Goal: Information Seeking & Learning: Find specific fact

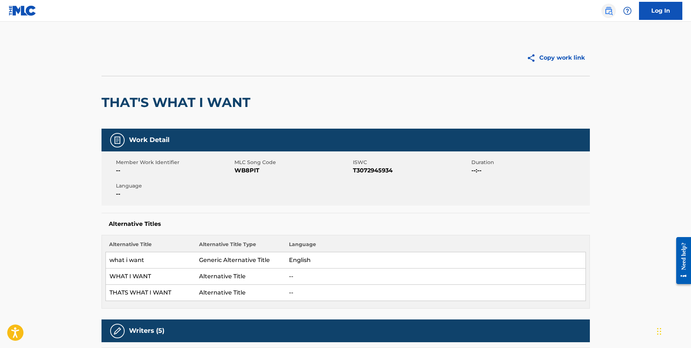
click at [609, 11] on img at bounding box center [608, 11] width 9 height 9
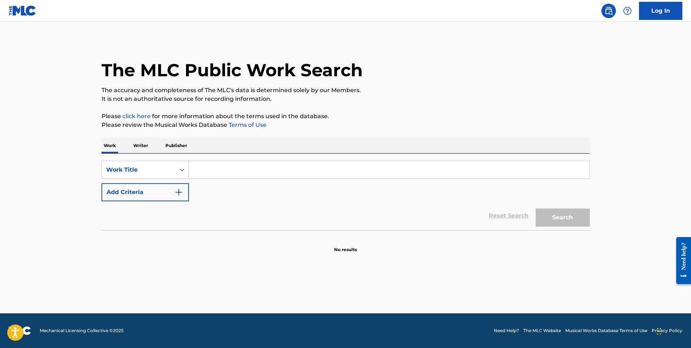
click at [238, 174] on input "Search Form" at bounding box center [389, 169] width 401 height 17
type input "bad decisions"
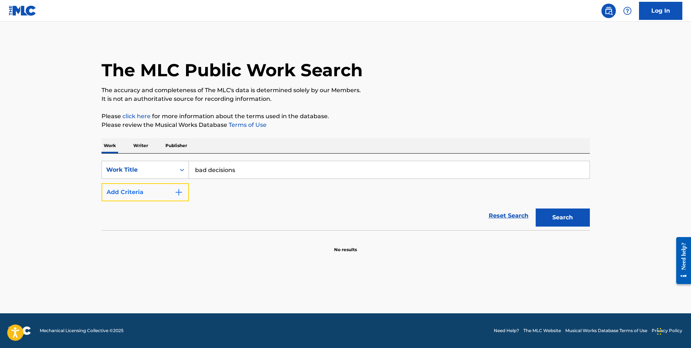
click at [177, 196] on img "Search Form" at bounding box center [178, 192] width 9 height 9
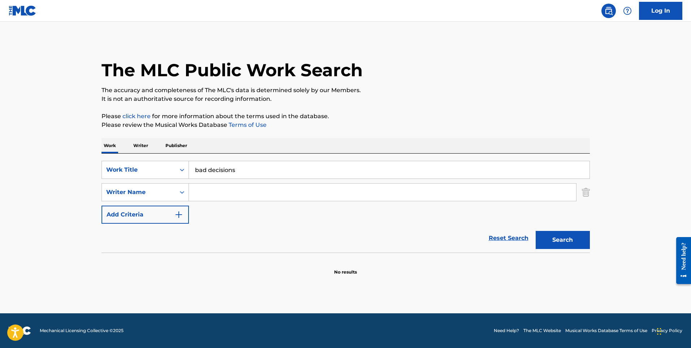
click at [217, 187] on input "Search Form" at bounding box center [382, 191] width 387 height 17
type input "slatkin"
click at [536, 231] on button "Search" at bounding box center [563, 240] width 54 height 18
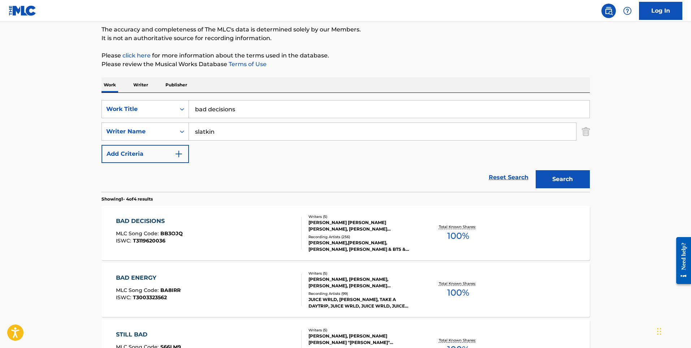
scroll to position [72, 0]
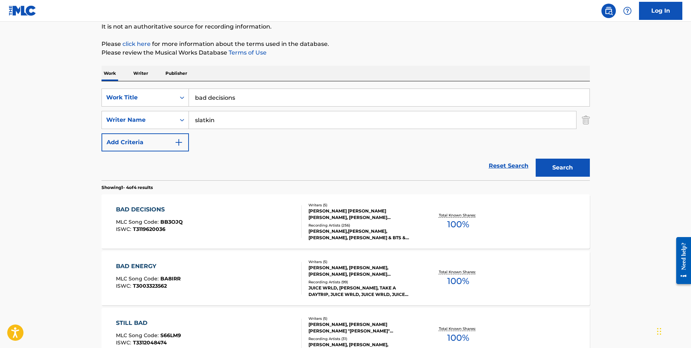
click at [235, 213] on div "BAD DECISIONS MLC Song Code : BB3OJQ ISWC : T3119620036" at bounding box center [209, 221] width 186 height 33
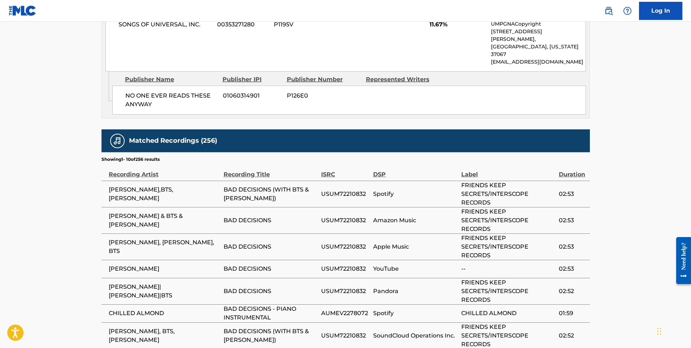
scroll to position [1189, 0]
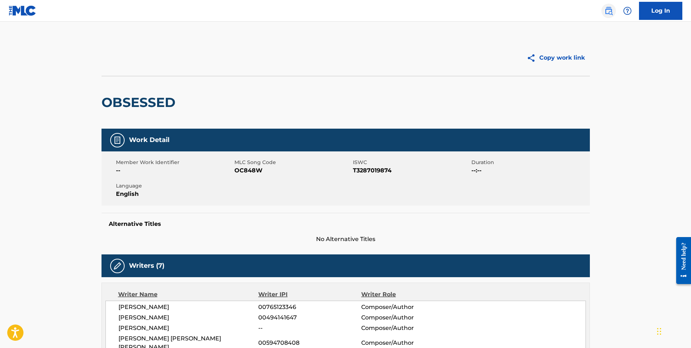
click at [605, 9] on img at bounding box center [608, 11] width 9 height 9
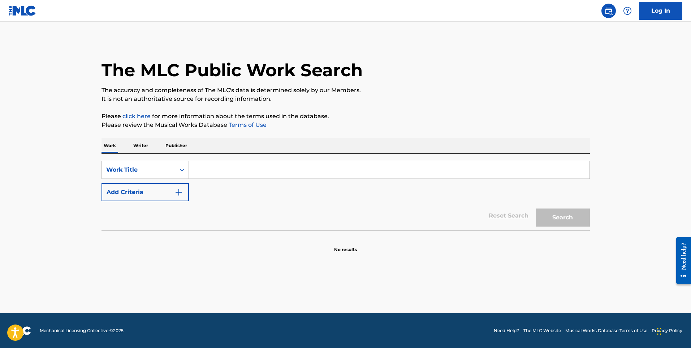
drag, startPoint x: 215, startPoint y: 176, endPoint x: 246, endPoint y: 146, distance: 42.9
click at [215, 176] on input "Search Form" at bounding box center [389, 169] width 401 height 17
type input "mood"
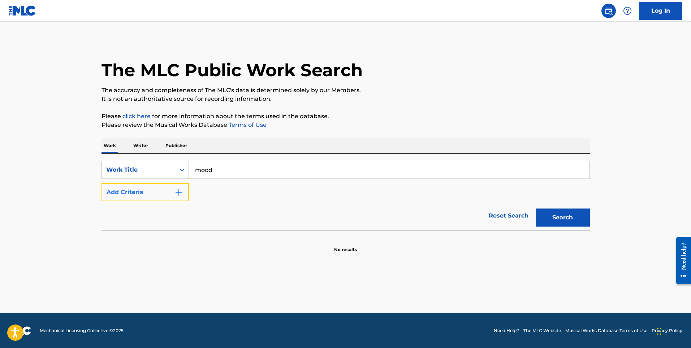
click at [176, 192] on img "Search Form" at bounding box center [178, 192] width 9 height 9
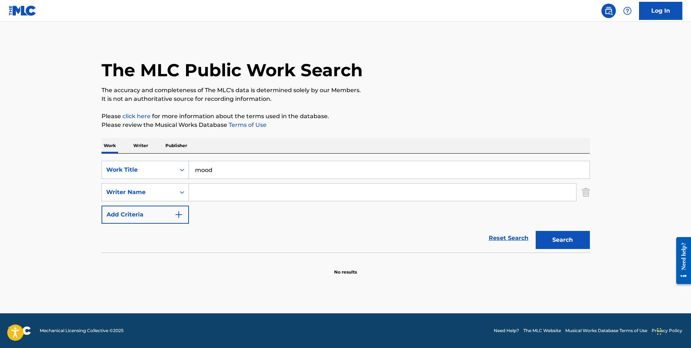
click at [207, 189] on input "Search Form" at bounding box center [382, 191] width 387 height 17
type input "fedi"
click at [536, 231] on button "Search" at bounding box center [563, 240] width 54 height 18
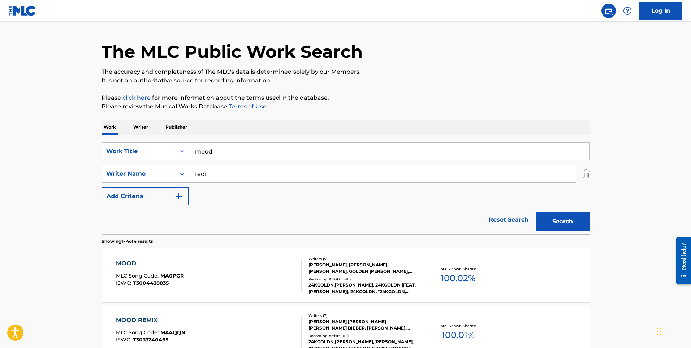
scroll to position [36, 0]
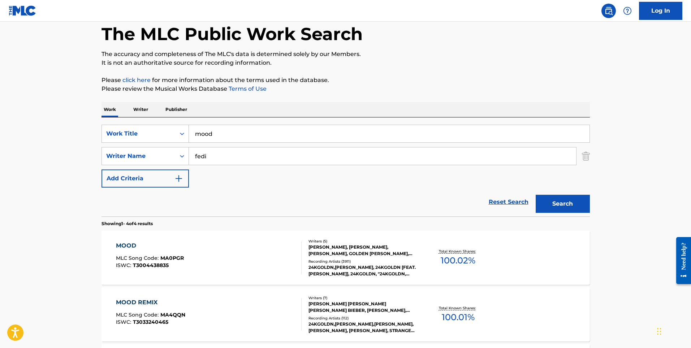
click at [243, 248] on div "MOOD MLC Song Code : MA0PGR ISWC : T3004438835" at bounding box center [209, 257] width 186 height 33
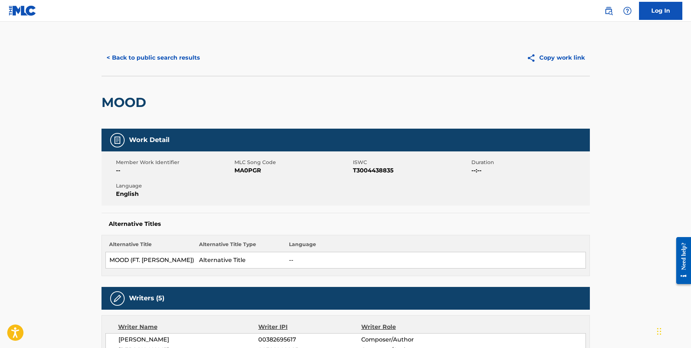
click at [123, 59] on button "< Back to public search results" at bounding box center [154, 58] width 104 height 18
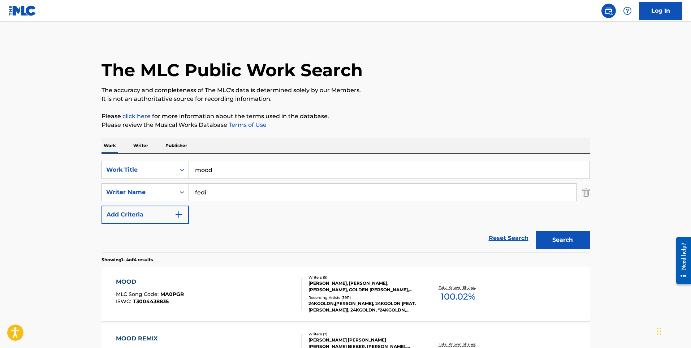
scroll to position [36, 0]
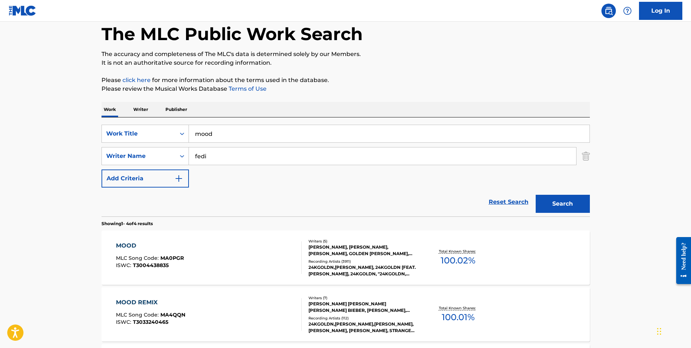
click at [226, 135] on input "mood" at bounding box center [389, 133] width 401 height 17
click at [146, 112] on p "Writer" at bounding box center [140, 109] width 19 height 15
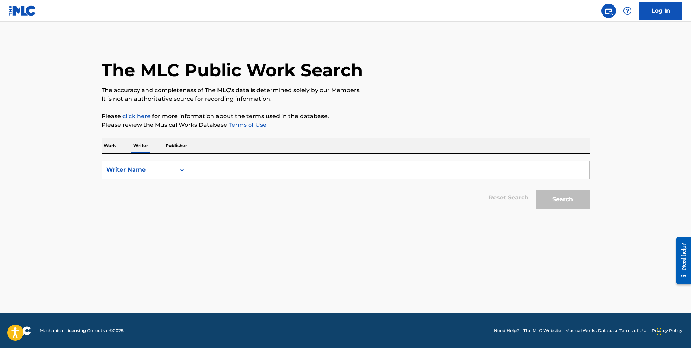
click at [222, 164] on input "Search Form" at bounding box center [389, 169] width 401 height 17
type input "Hickmon"
click at [536, 190] on button "Search" at bounding box center [563, 199] width 54 height 18
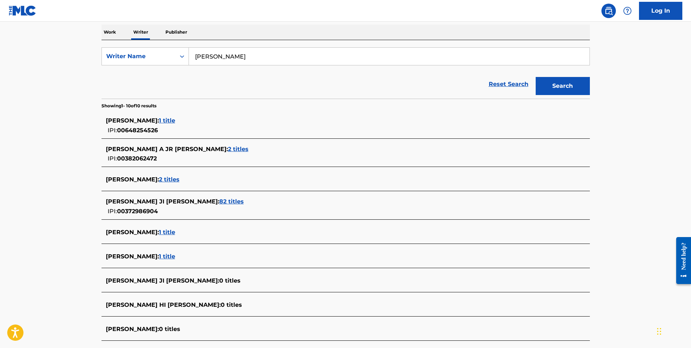
scroll to position [144, 0]
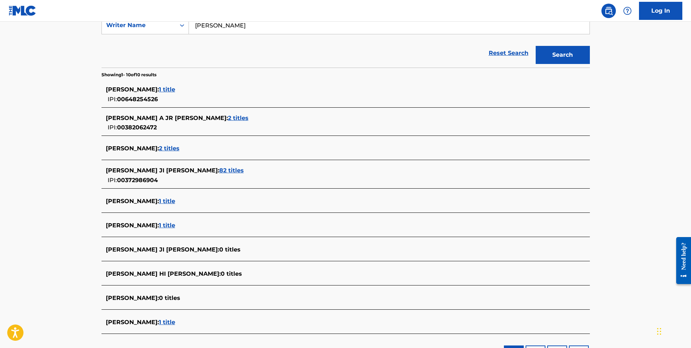
click at [219, 172] on span "82 titles" at bounding box center [231, 170] width 25 height 7
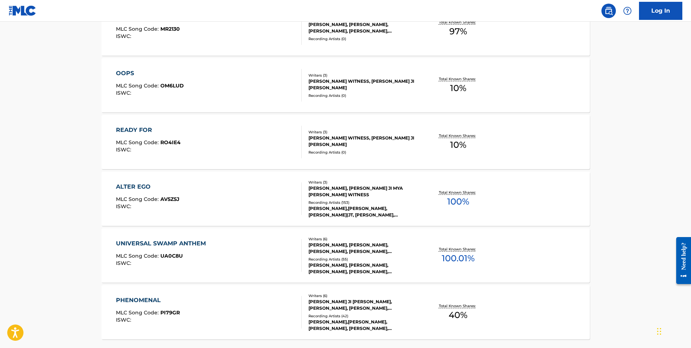
scroll to position [536, 0]
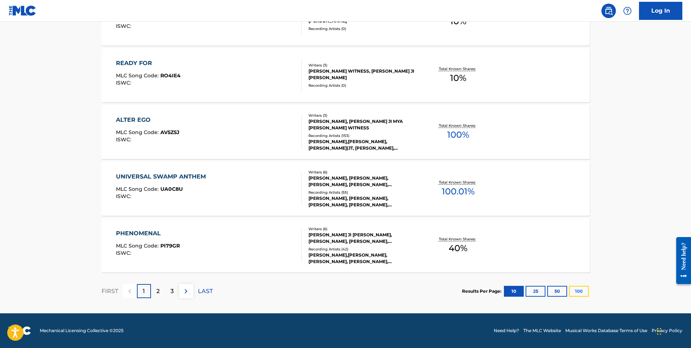
click at [586, 291] on button "100" at bounding box center [579, 291] width 20 height 11
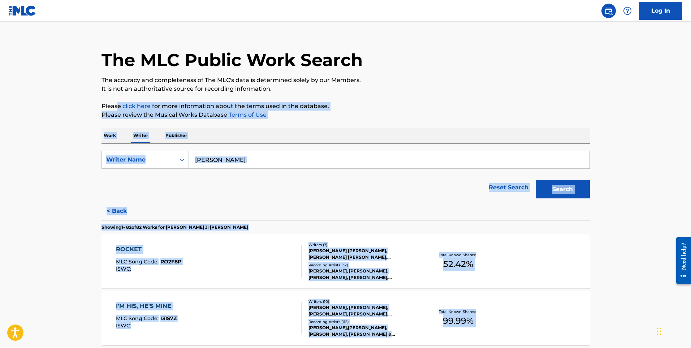
scroll to position [0, 0]
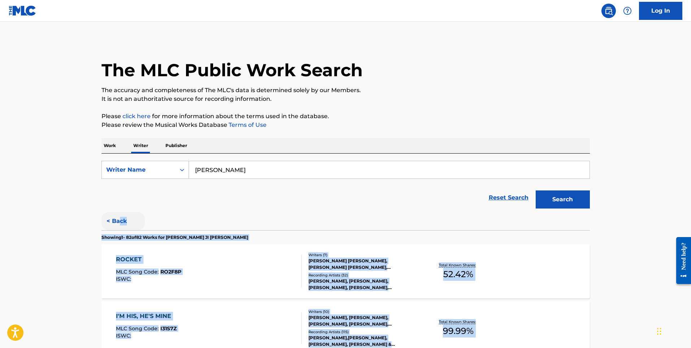
drag, startPoint x: 604, startPoint y: 263, endPoint x: 120, endPoint y: 222, distance: 486.1
copy div "ck Showing 1 - 82 of 82 Works for JAYLAH JI MYA HICKMON ROCKET MLC Song Code : …"
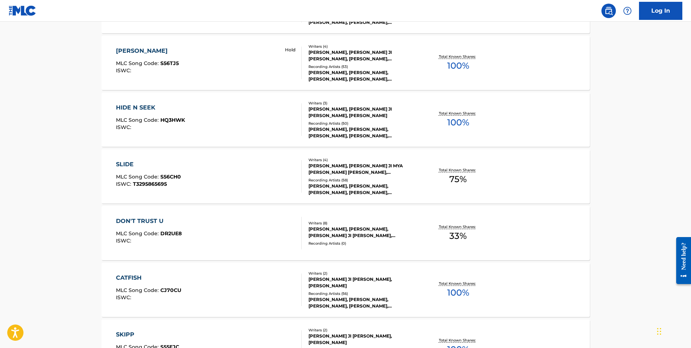
scroll to position [4616, 0]
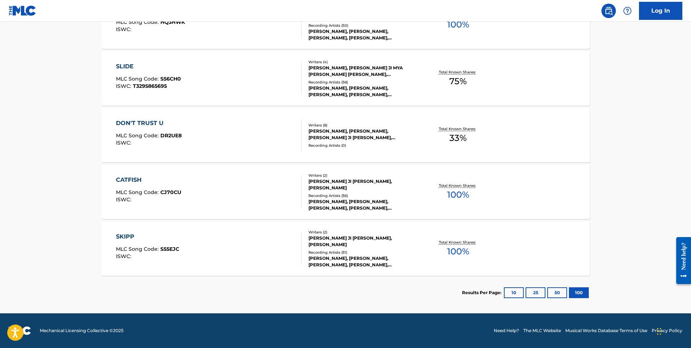
drag, startPoint x: 77, startPoint y: 208, endPoint x: 94, endPoint y: 203, distance: 17.7
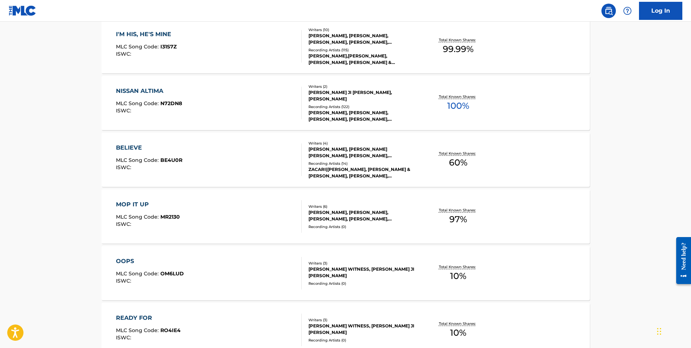
scroll to position [0, 0]
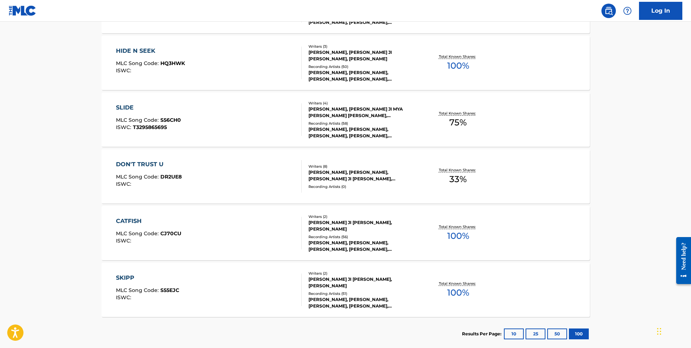
scroll to position [4616, 0]
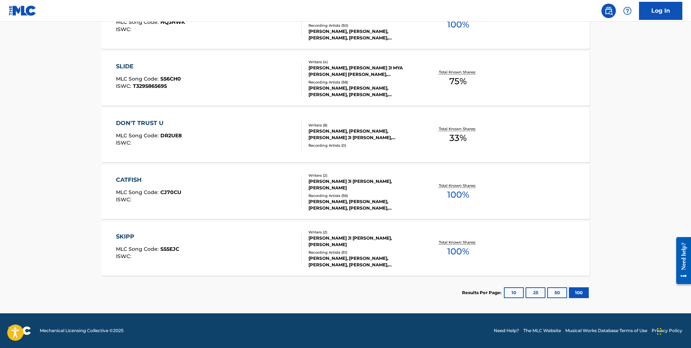
drag, startPoint x: 80, startPoint y: 77, endPoint x: 84, endPoint y: 79, distance: 4.2
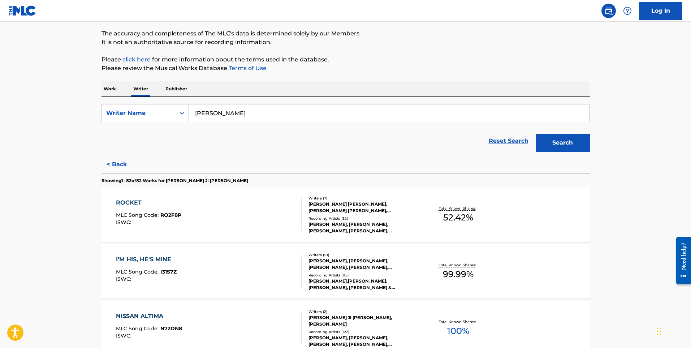
scroll to position [0, 0]
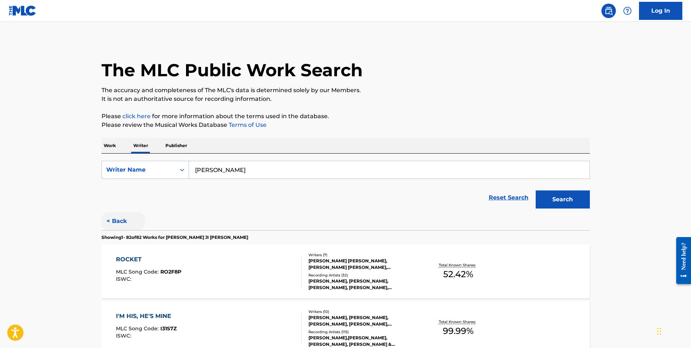
click at [119, 224] on button "< Back" at bounding box center [123, 221] width 43 height 18
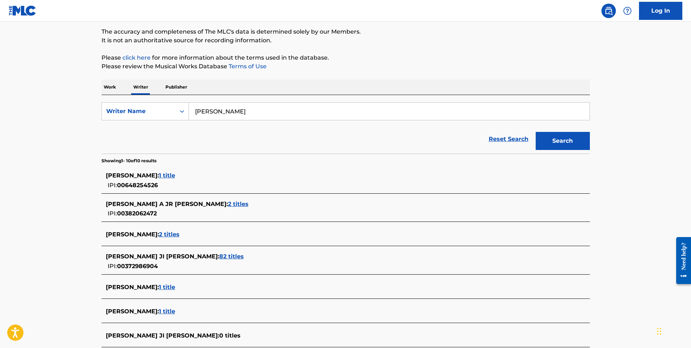
scroll to position [72, 0]
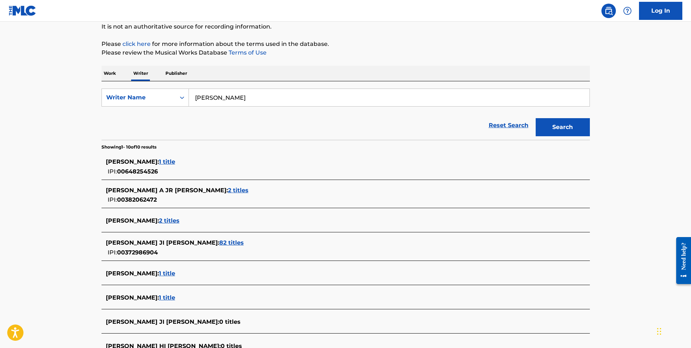
drag, startPoint x: 7, startPoint y: 98, endPoint x: 18, endPoint y: 97, distance: 10.5
click at [7, 98] on main "The MLC Public Work Search The accuracy and completeness of The MLC's data is d…" at bounding box center [345, 196] width 691 height 494
click at [124, 74] on div "Work Writer Publisher" at bounding box center [346, 73] width 488 height 15
click at [118, 78] on div "Work Writer Publisher" at bounding box center [346, 73] width 488 height 15
click at [108, 75] on p "Work" at bounding box center [110, 73] width 17 height 15
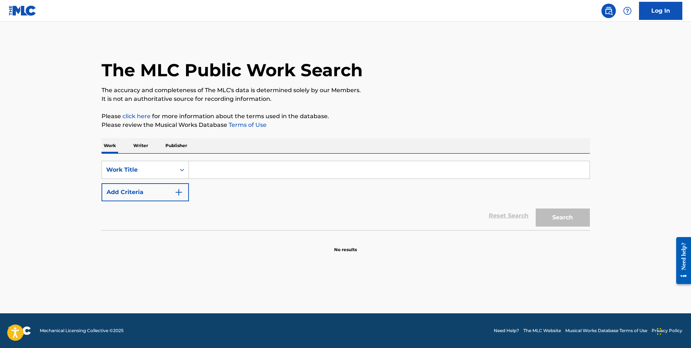
click at [213, 167] on input "Search Form" at bounding box center [389, 169] width 401 height 17
paste input "THIS BITCH MATTERS"
type input "THIS BITCH MATTERS"
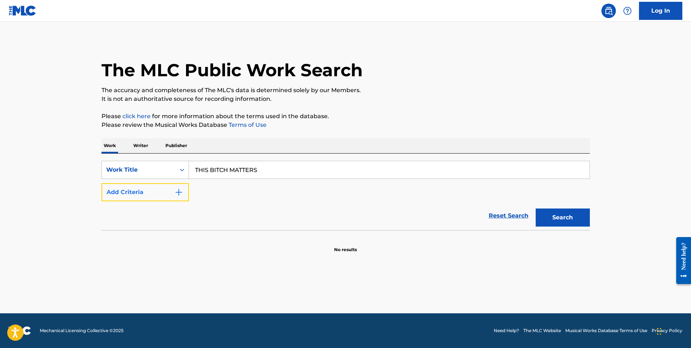
click at [187, 184] on button "Add Criteria" at bounding box center [145, 192] width 87 height 18
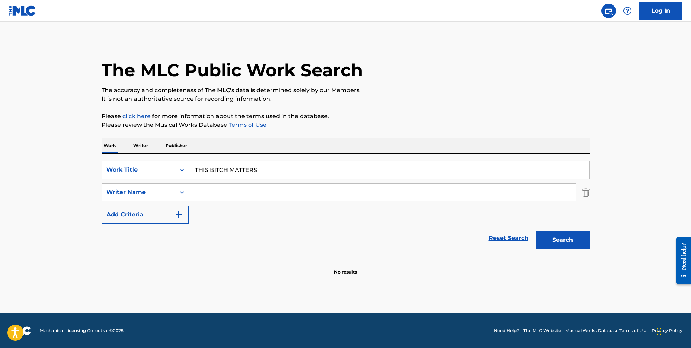
click at [205, 194] on input "Search Form" at bounding box center [382, 191] width 387 height 17
type input "[PERSON_NAME]"
click at [536, 231] on button "Search" at bounding box center [563, 240] width 54 height 18
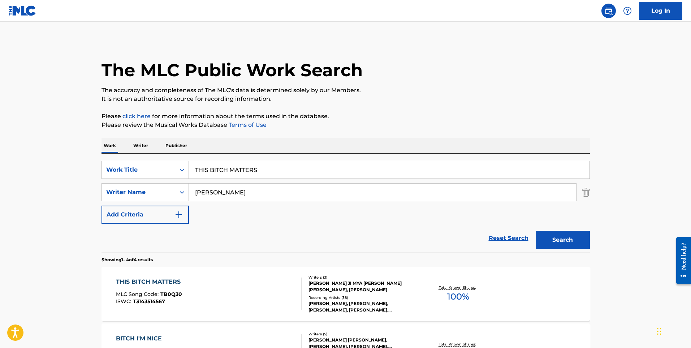
click at [217, 291] on div "THIS BITCH MATTERS MLC Song Code : TB0Q30 ISWC : T3143514567" at bounding box center [209, 293] width 186 height 33
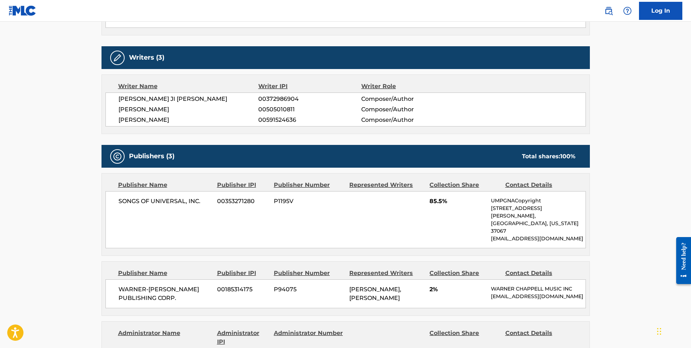
scroll to position [253, 0]
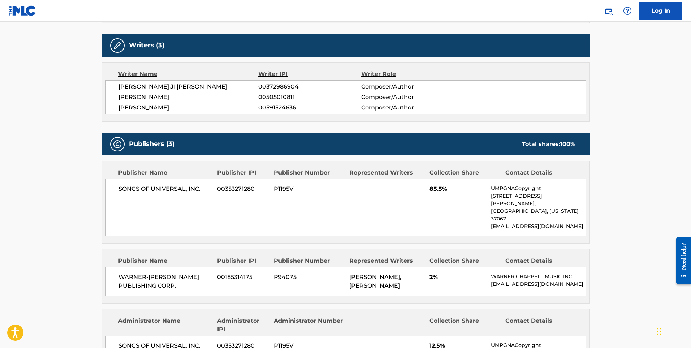
drag, startPoint x: 219, startPoint y: 96, endPoint x: 117, endPoint y: 100, distance: 102.3
click at [117, 100] on div "JAYLAH JI MYA HICKMON 00372986904 Composer/Author CHAUNCEY ALEXANDER HOLLIS 005…" at bounding box center [345, 97] width 480 height 34
copy span "CHAUNCEY ALEXANDER HOLLIS"
click at [24, 10] on img at bounding box center [23, 10] width 28 height 10
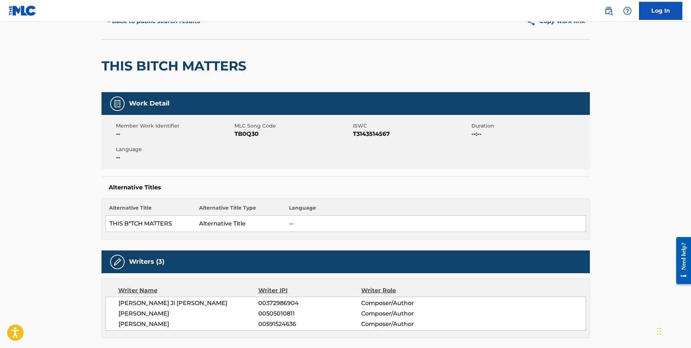
scroll to position [36, 0]
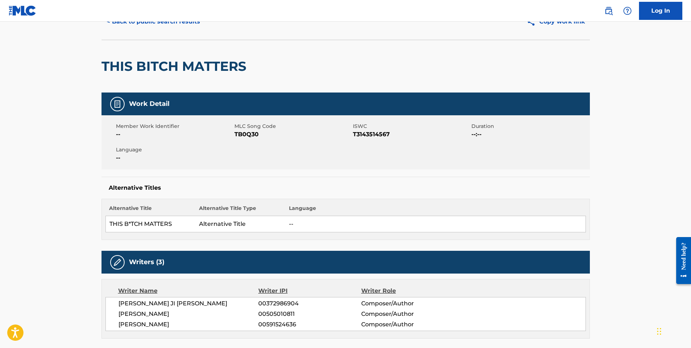
drag, startPoint x: 33, startPoint y: 87, endPoint x: 61, endPoint y: 85, distance: 28.2
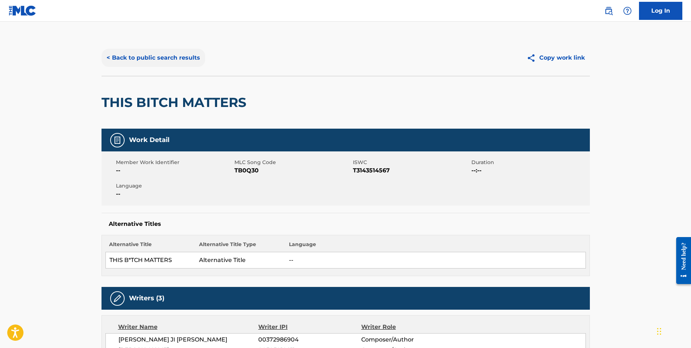
click at [140, 62] on button "< Back to public search results" at bounding box center [154, 58] width 104 height 18
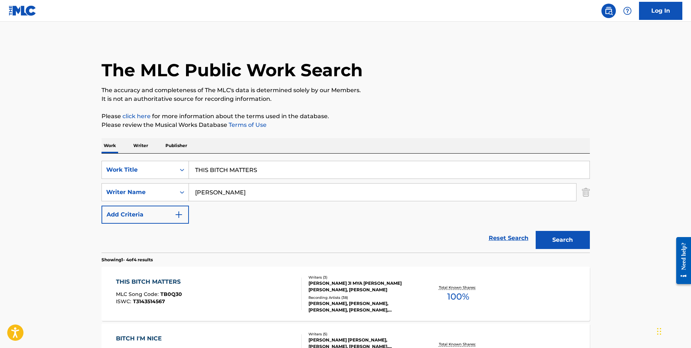
click at [247, 174] on input "THIS BITCH MATTERS" at bounding box center [389, 169] width 401 height 17
paste input "I'M HIS, HE'S MINE"
type input "I'M HIS, HE'S MINE"
click at [536, 231] on button "Search" at bounding box center [563, 240] width 54 height 18
click at [250, 296] on div "I'M HIS, HE'S MINE MLC Song Code : I31S7Z ISWC :" at bounding box center [209, 293] width 186 height 33
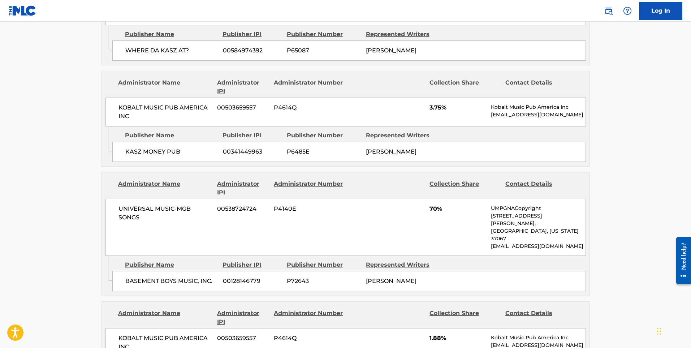
scroll to position [686, 0]
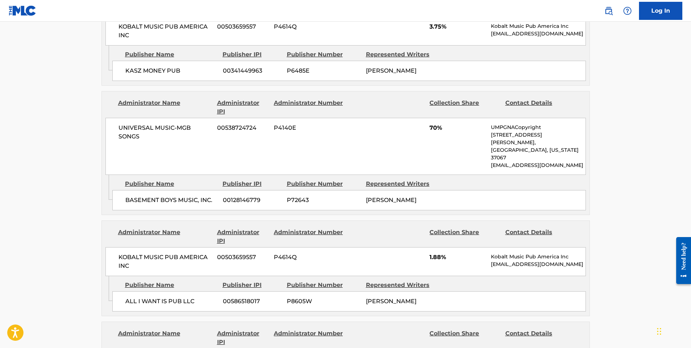
drag, startPoint x: 438, startPoint y: 173, endPoint x: 367, endPoint y: 168, distance: 71.7
click at [367, 190] on div "BASEMENT BOYS MUSIC, INC. 00128146779 P72643 CRYSTAL WATERS" at bounding box center [349, 200] width 474 height 20
copy span "CRYSTAL WATERS"
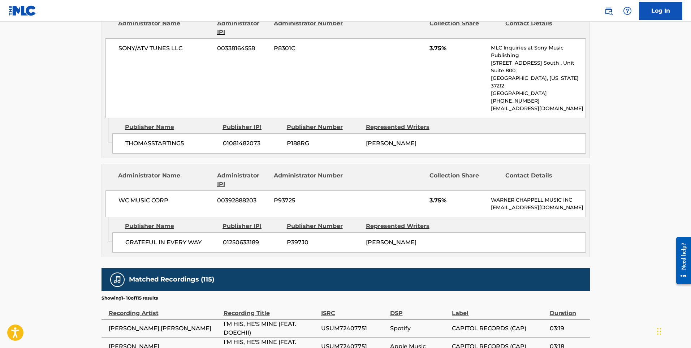
scroll to position [1409, 0]
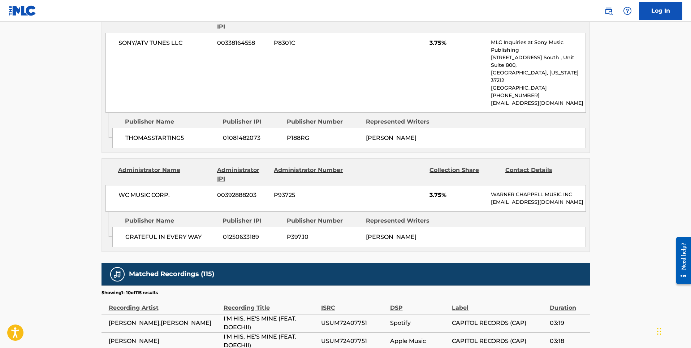
drag, startPoint x: 21, startPoint y: 104, endPoint x: 62, endPoint y: 120, distance: 44.5
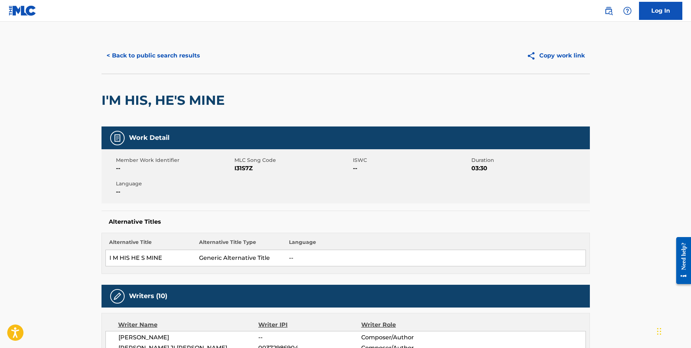
scroll to position [0, 0]
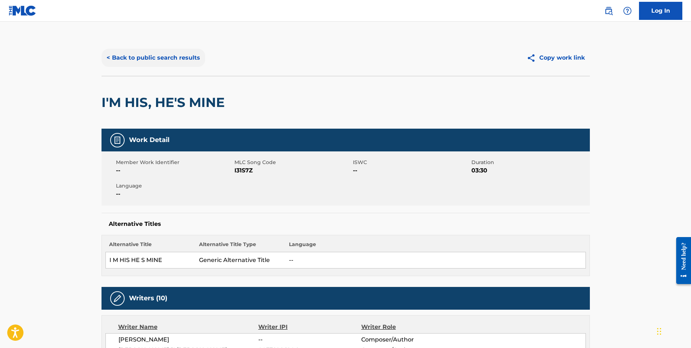
click at [148, 59] on button "< Back to public search results" at bounding box center [154, 58] width 104 height 18
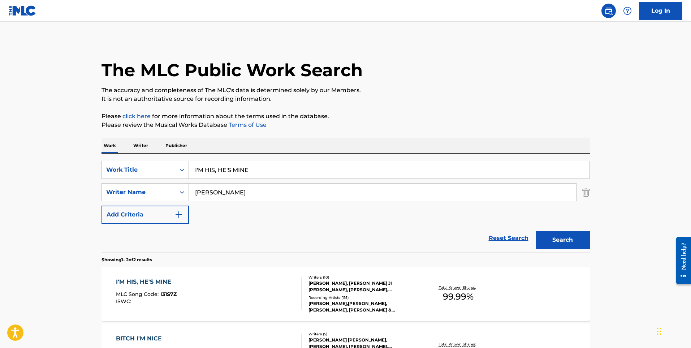
click at [258, 169] on input "I'M HIS, HE'S MINE" at bounding box center [389, 169] width 401 height 17
paste input "NISSAN ALTIMA"
type input "NISSAN ALTIMA"
click at [536, 231] on button "Search" at bounding box center [563, 240] width 54 height 18
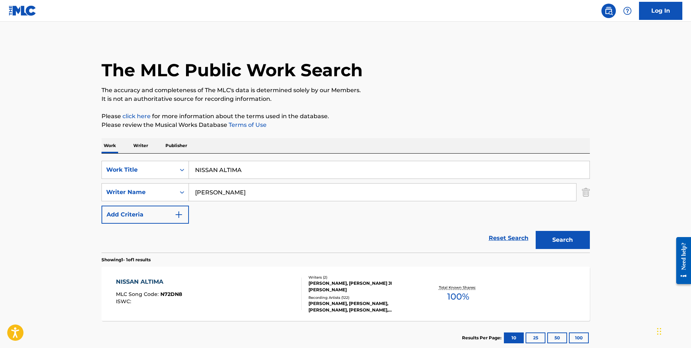
click at [279, 305] on div "NISSAN ALTIMA MLC Song Code : N72DN8 ISWC :" at bounding box center [209, 293] width 186 height 33
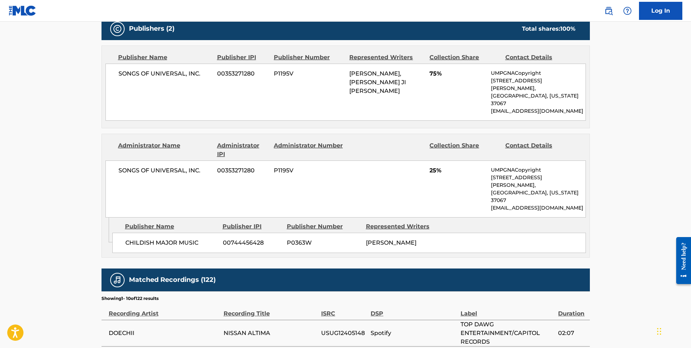
scroll to position [289, 0]
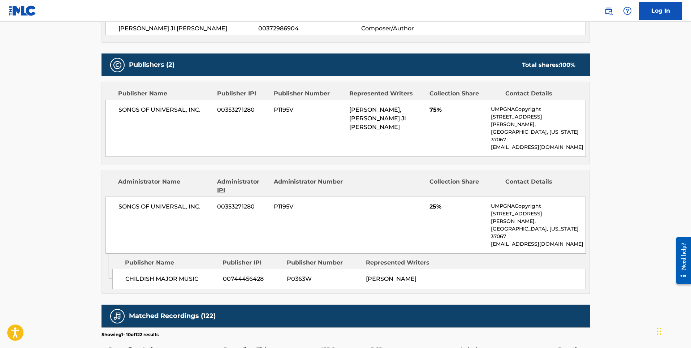
drag, startPoint x: 392, startPoint y: 258, endPoint x: 359, endPoint y: 248, distance: 33.8
click at [359, 269] on div "CHILDISH MAJOR MUSIC 00744456428 P0363W MARKUS ALANDRUS RANDLE" at bounding box center [349, 279] width 474 height 20
copy div "MARKUS ALANDRUS RANDLE"
drag, startPoint x: 16, startPoint y: 99, endPoint x: 155, endPoint y: 68, distance: 142.8
click at [16, 99] on main "< Back to public search results Copy work link NISSAN ALTIMA Work Detail Member…" at bounding box center [345, 182] width 691 height 899
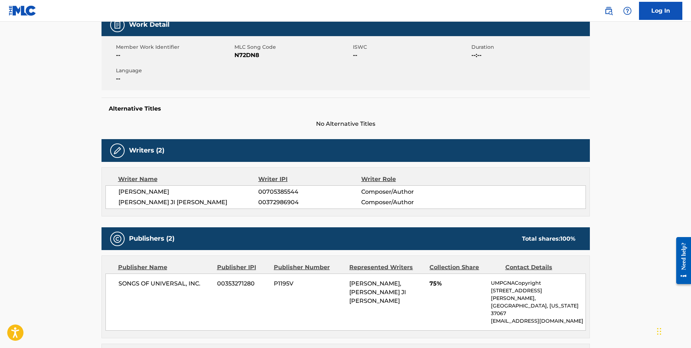
scroll to position [0, 0]
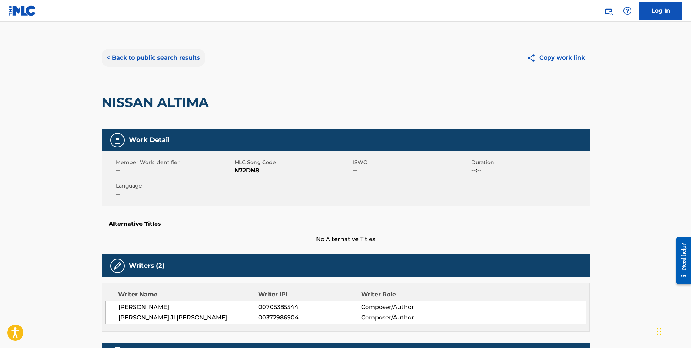
drag, startPoint x: 207, startPoint y: 57, endPoint x: 198, endPoint y: 55, distance: 9.1
click at [207, 57] on div "< Back to public search results" at bounding box center [224, 58] width 244 height 18
click at [196, 54] on button "< Back to public search results" at bounding box center [154, 58] width 104 height 18
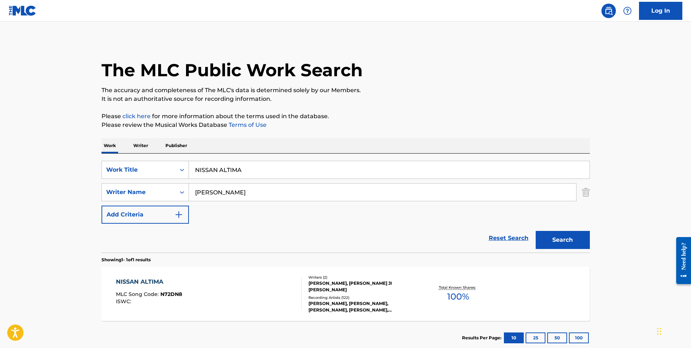
click at [225, 173] on input "NISSAN ALTIMA" at bounding box center [389, 169] width 401 height 17
paste input "ALTER EGO"
type input "ALTER EGO"
click at [536, 231] on button "Search" at bounding box center [563, 240] width 54 height 18
click at [255, 341] on section "Results Per Page: 10 25 50 100" at bounding box center [346, 338] width 488 height 34
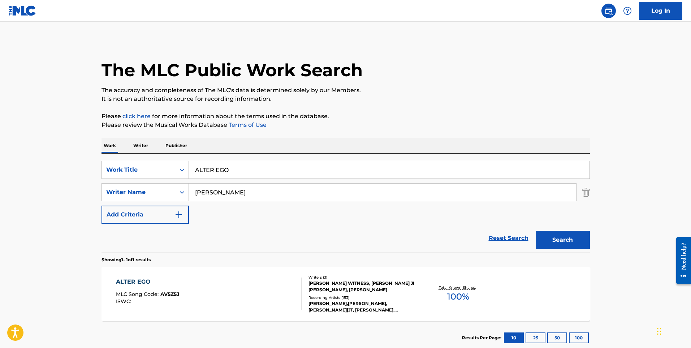
click at [262, 303] on div "ALTER EGO MLC Song Code : AV5Z5J ISWC :" at bounding box center [209, 293] width 186 height 33
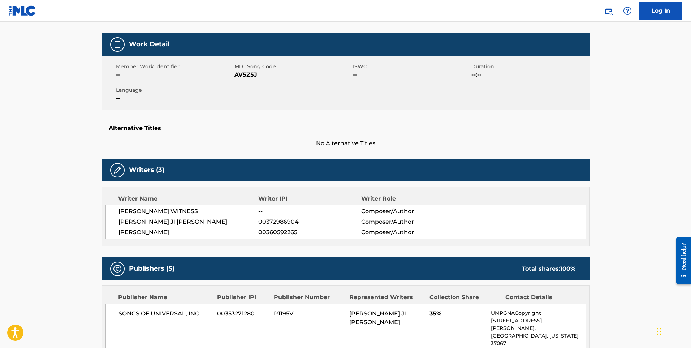
scroll to position [289, 0]
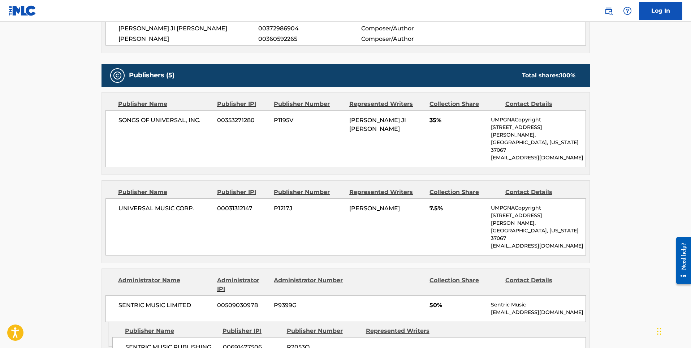
drag, startPoint x: 381, startPoint y: 202, endPoint x: 350, endPoint y: 194, distance: 32.4
click at [350, 204] on div "JATAVIA SHAKARA JOHNSON" at bounding box center [386, 208] width 75 height 9
copy span "JATAVIA SHAKARA JOHNSON"
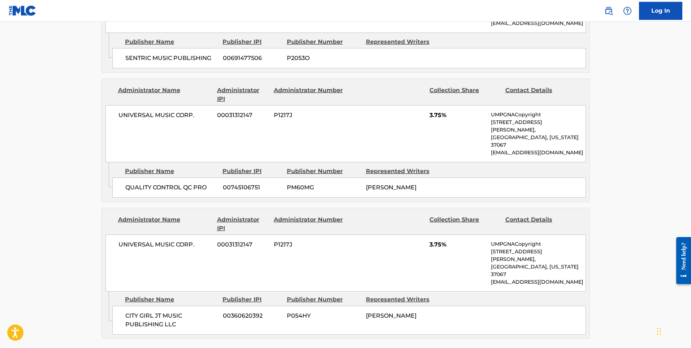
scroll to position [686, 0]
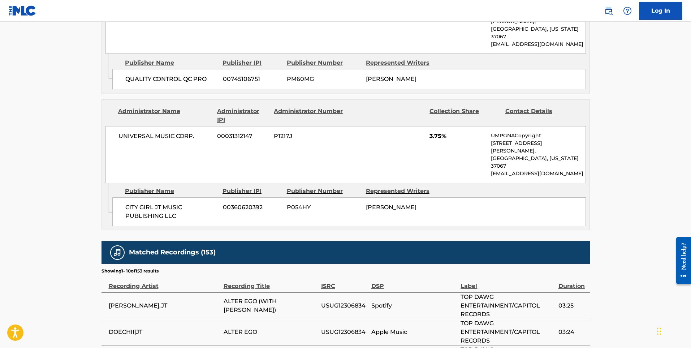
drag, startPoint x: 40, startPoint y: 93, endPoint x: 57, endPoint y: 91, distance: 17.8
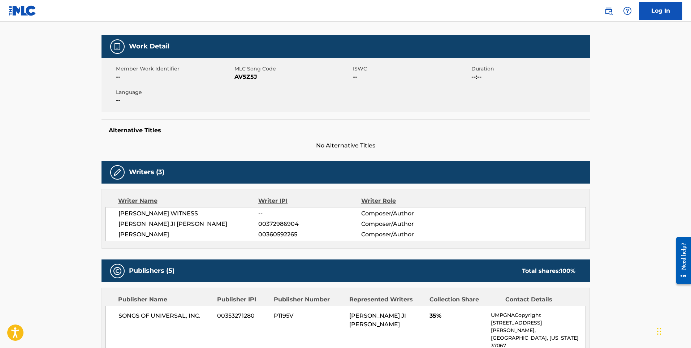
scroll to position [0, 0]
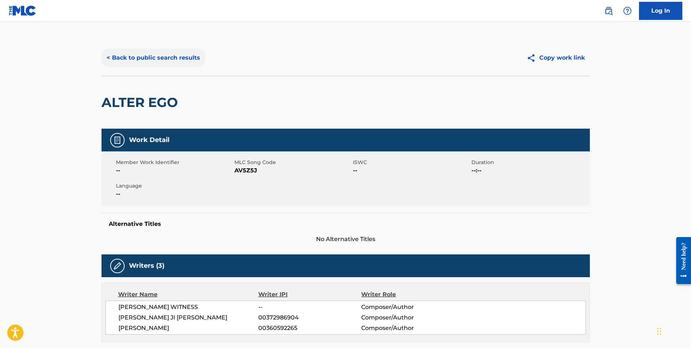
click at [131, 56] on button "< Back to public search results" at bounding box center [154, 58] width 104 height 18
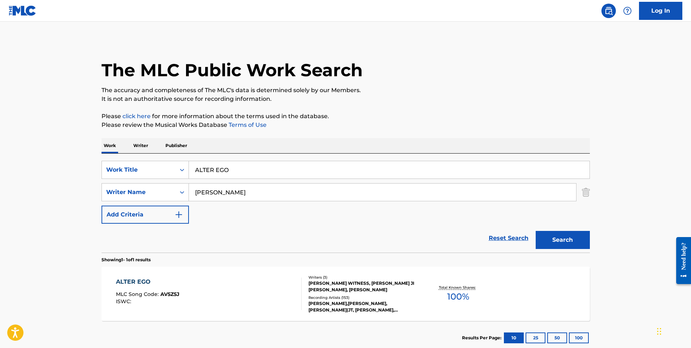
click at [269, 170] on input "ALTER EGO" at bounding box center [389, 169] width 401 height 17
paste input "UNIVERSAL SWAMP ANTHEM"
type input "UNIVERSAL SWAMP ANTHEM"
click at [536, 231] on button "Search" at bounding box center [563, 240] width 54 height 18
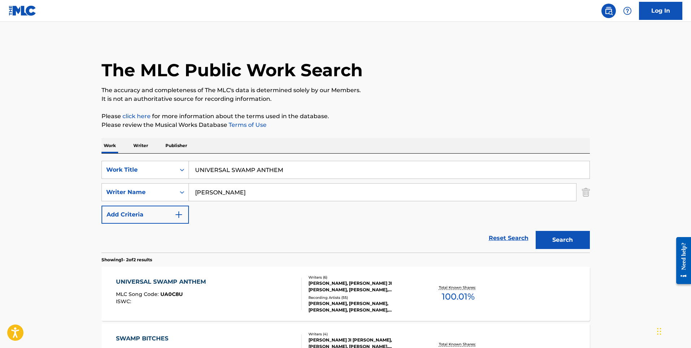
click at [293, 293] on div "UNIVERSAL SWAMP ANTHEM MLC Song Code : UA0C8U ISWC :" at bounding box center [209, 293] width 186 height 33
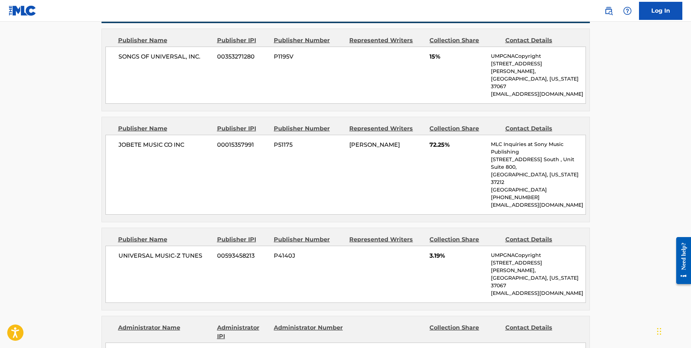
scroll to position [144, 0]
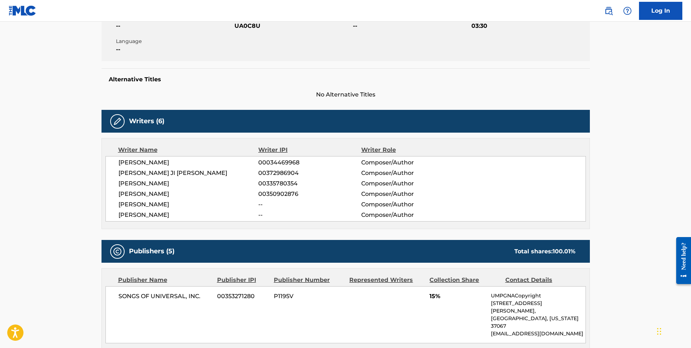
drag, startPoint x: 20, startPoint y: 34, endPoint x: 100, endPoint y: 51, distance: 81.6
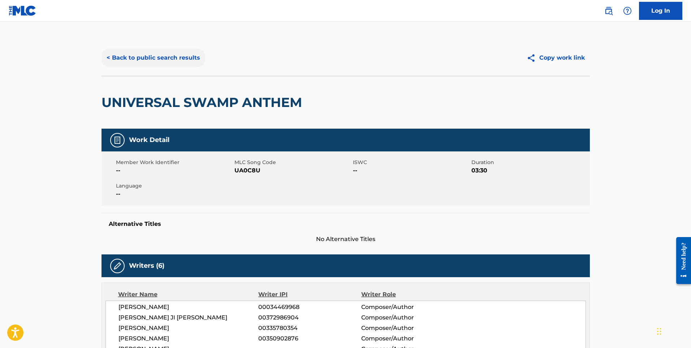
click at [160, 64] on button "< Back to public search results" at bounding box center [154, 58] width 104 height 18
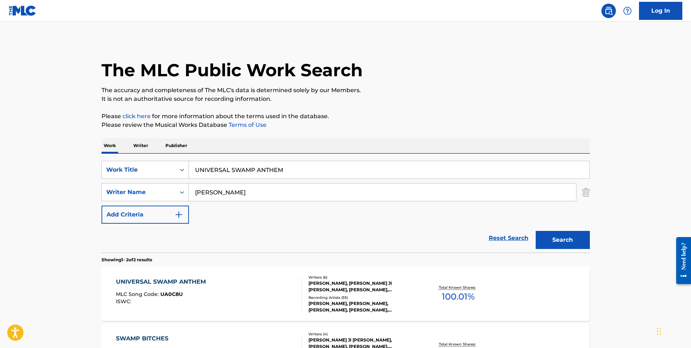
click at [228, 170] on input "UNIVERSAL SWAMP ANTHEM" at bounding box center [389, 169] width 401 height 17
paste input "GIRLS NIGHT OUT"
type input "GIRLS NIGHT OUT'"
click at [536, 231] on button "Search" at bounding box center [563, 240] width 54 height 18
click at [200, 283] on div "GIRLS NIGHT OUT MLC Song Code : GE7X4G ISWC : T3126639069" at bounding box center [209, 293] width 186 height 33
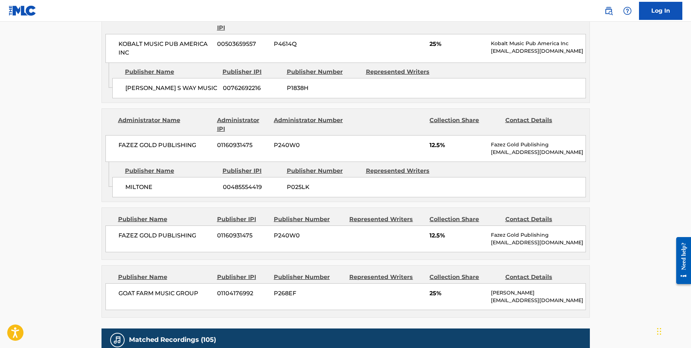
scroll to position [506, 0]
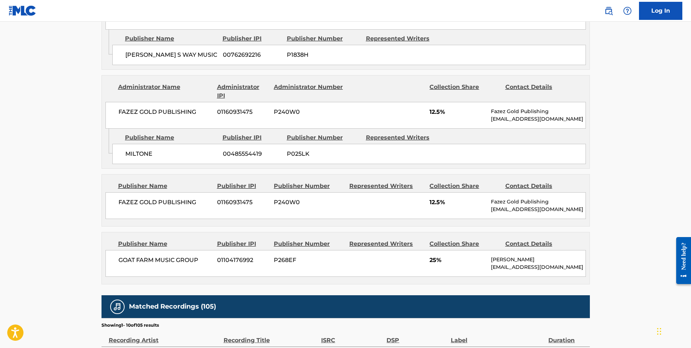
drag, startPoint x: 39, startPoint y: 112, endPoint x: 157, endPoint y: 54, distance: 131.8
click at [39, 112] on main "< Back to public search results Copy work link GIRLS NIGHT OUT Work Detail Memb…" at bounding box center [345, 40] width 691 height 1049
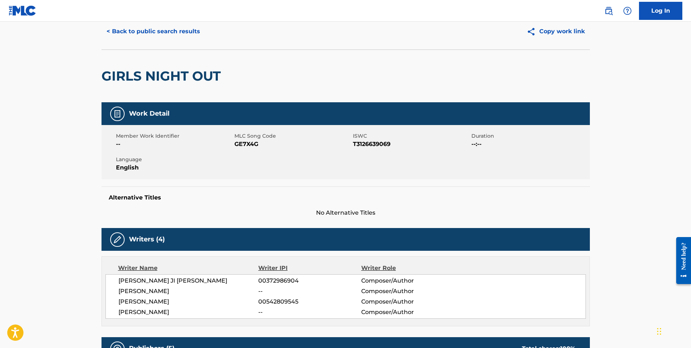
scroll to position [0, 0]
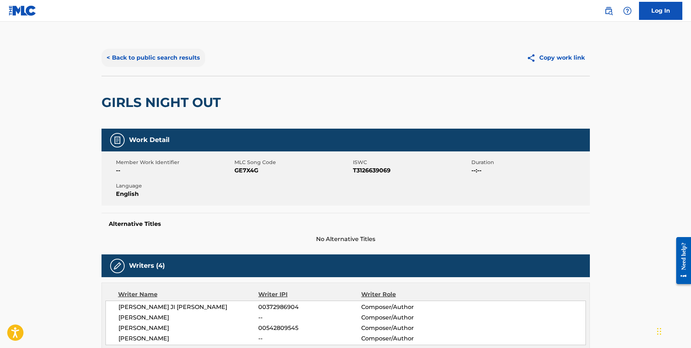
click at [163, 63] on button "< Back to public search results" at bounding box center [154, 58] width 104 height 18
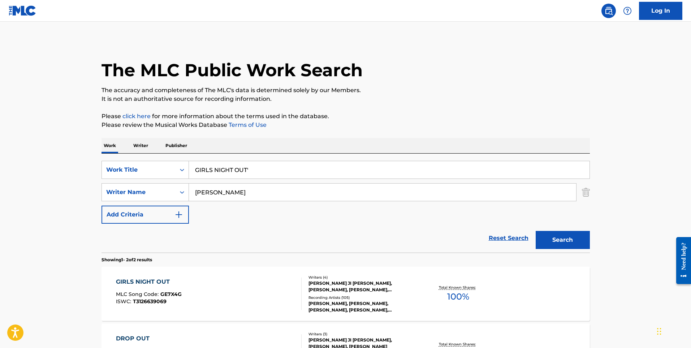
click at [264, 176] on input "GIRLS NIGHT OUT'" at bounding box center [389, 169] width 401 height 17
paste input "STRESSED"
type input "STRESSED"
click at [536, 231] on button "Search" at bounding box center [563, 240] width 54 height 18
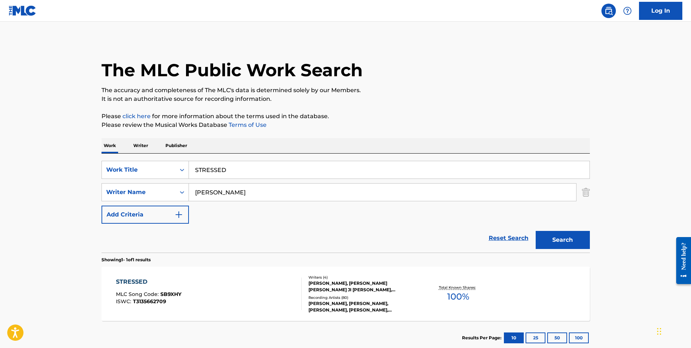
click at [246, 302] on div "STRESSED MLC Song Code : SB9XHY ISWC : T3135662709" at bounding box center [209, 293] width 186 height 33
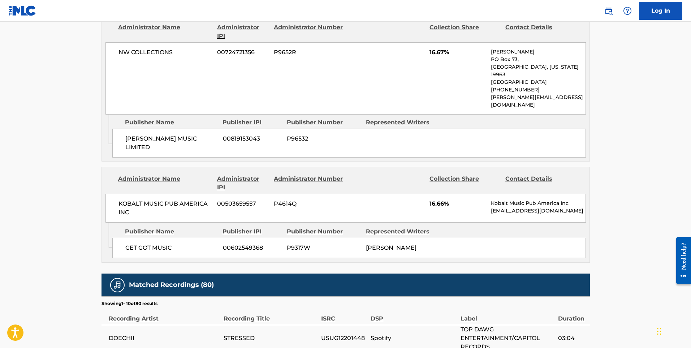
scroll to position [578, 0]
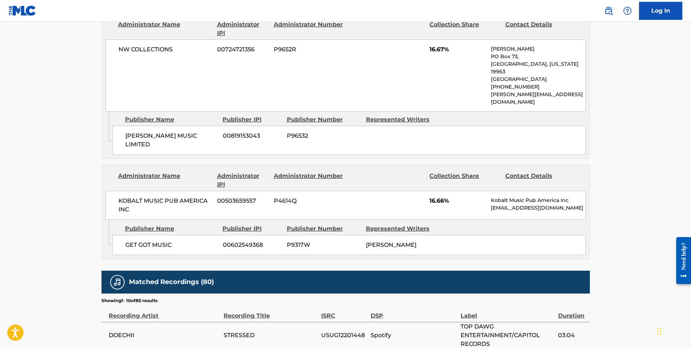
drag, startPoint x: 42, startPoint y: 208, endPoint x: 43, endPoint y: 203, distance: 4.5
click at [42, 208] on main "< Back to public search results Copy work link STRESSED Work Detail Member Work…" at bounding box center [345, 21] width 691 height 1154
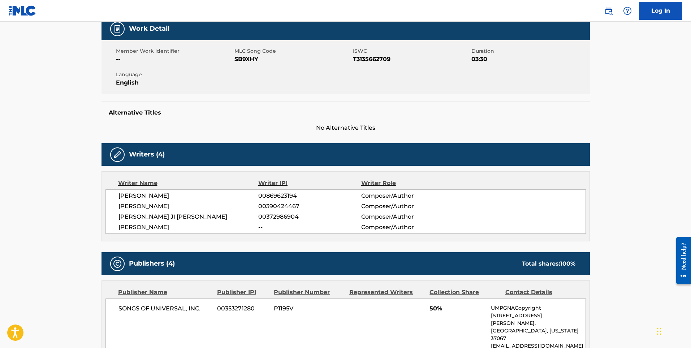
scroll to position [0, 0]
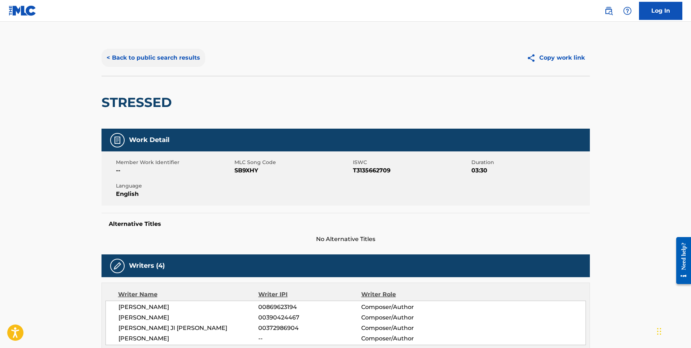
click at [153, 49] on button "< Back to public search results" at bounding box center [154, 58] width 104 height 18
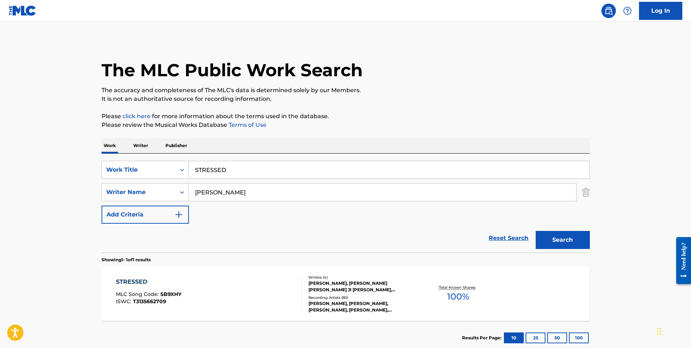
click at [198, 169] on input "STRESSED" at bounding box center [389, 169] width 401 height 17
paste input "YUCKY BLUCKY FRUITCAKE"
type input "YUCKY BLUCKY FRUITCAKE"
click at [536, 231] on button "Search" at bounding box center [563, 240] width 54 height 18
click at [258, 289] on div "YUCKY BLUCKY FRUITCAKE MLC Song Code : YD62RQ ISWC : T3053260310" at bounding box center [209, 293] width 186 height 33
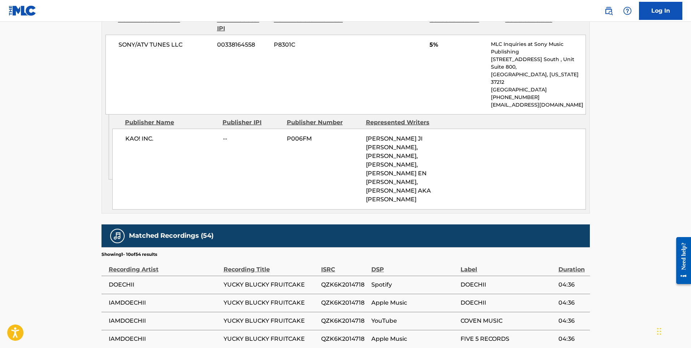
scroll to position [650, 0]
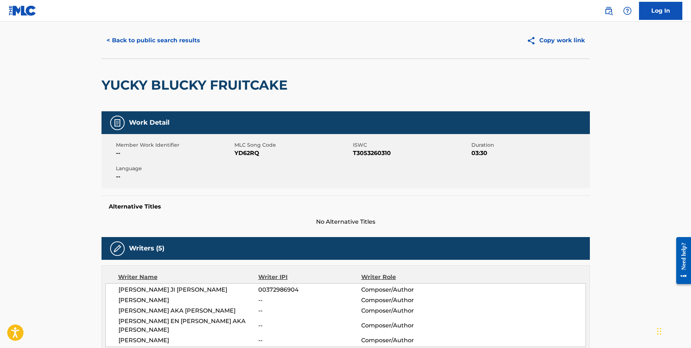
scroll to position [0, 0]
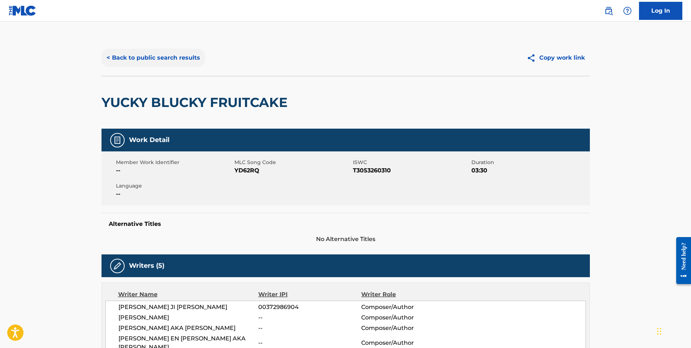
click at [126, 57] on button "< Back to public search results" at bounding box center [154, 58] width 104 height 18
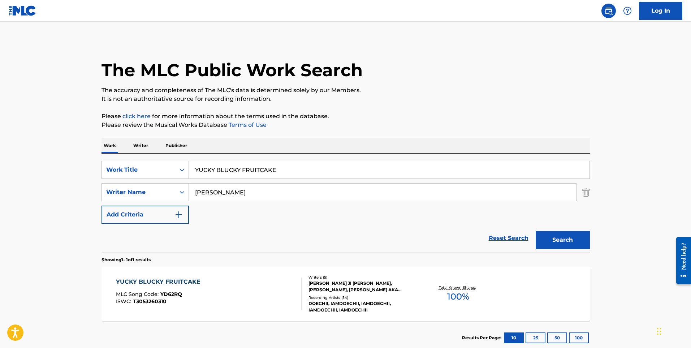
click at [230, 167] on input "YUCKY BLUCKY FRUITCAKE" at bounding box center [389, 169] width 401 height 17
paste input "MPH"
type input "MPH"
click at [536, 231] on button "Search" at bounding box center [563, 240] width 54 height 18
click at [251, 285] on div "MPH MLC Song Code : MV5UKO ISWC :" at bounding box center [209, 293] width 186 height 33
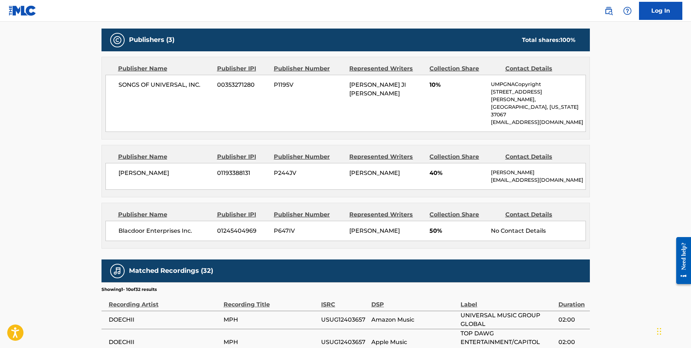
scroll to position [325, 0]
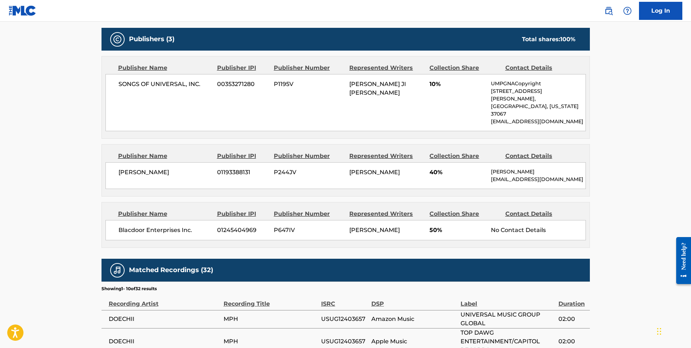
drag, startPoint x: 30, startPoint y: 112, endPoint x: 46, endPoint y: 116, distance: 16.6
click at [30, 112] on main "< Back to public search results Copy work link MPH Work Detail Member Work Iden…" at bounding box center [345, 150] width 691 height 906
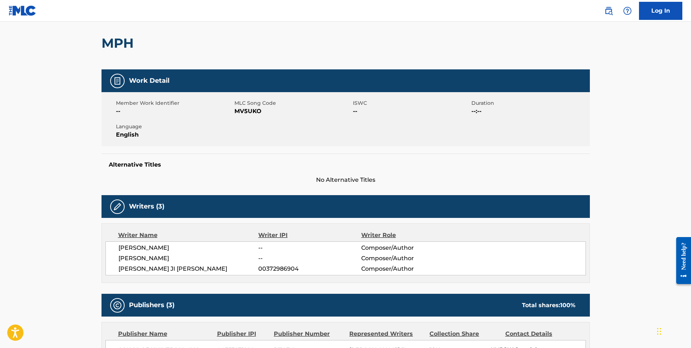
scroll to position [0, 0]
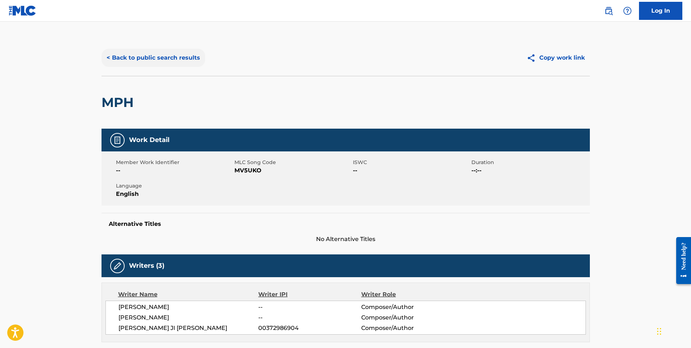
click at [137, 58] on button "< Back to public search results" at bounding box center [154, 58] width 104 height 18
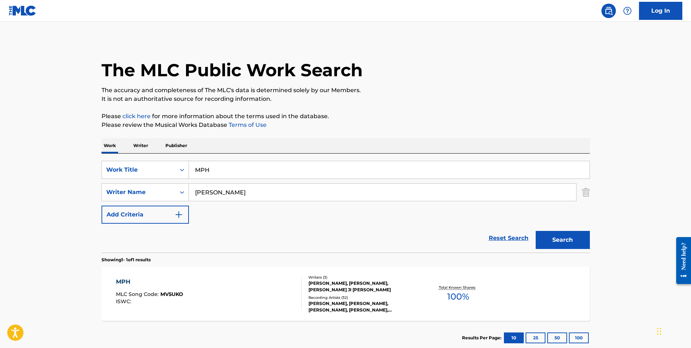
click at [230, 173] on input "MPH" at bounding box center [389, 169] width 401 height 17
paste input "WAIT"
type input "WAIT"
click at [536, 231] on button "Search" at bounding box center [563, 240] width 54 height 18
click at [256, 283] on div "WAIT MLC Song Code : W47GQN ISWC :" at bounding box center [209, 293] width 186 height 33
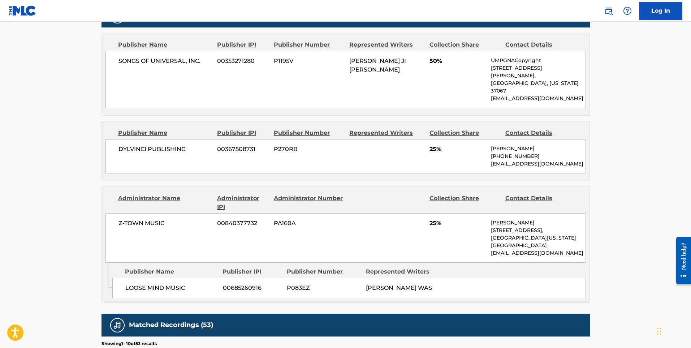
scroll to position [361, 0]
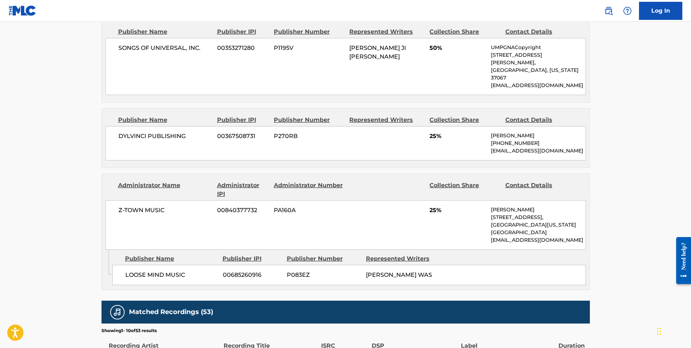
drag, startPoint x: 35, startPoint y: 143, endPoint x: 78, endPoint y: 111, distance: 53.2
click at [35, 143] on main "< Back to public search results Copy work link WAIT Work Detail Member Work Ide…" at bounding box center [345, 144] width 691 height 968
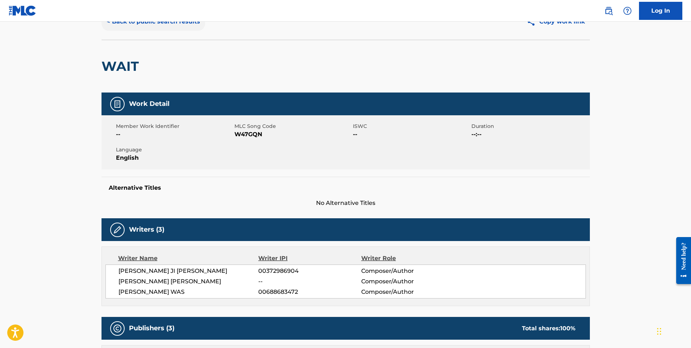
click at [154, 29] on button "< Back to public search results" at bounding box center [154, 22] width 104 height 18
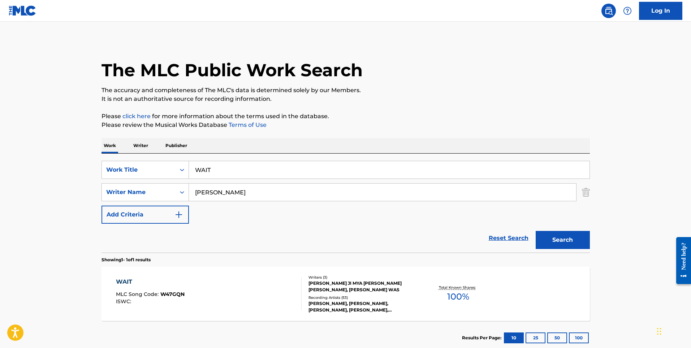
click at [226, 172] on input "WAIT" at bounding box center [389, 169] width 401 height 17
paste input "BOILED PEANUTS"
type input "BOILED PEANUTS"
click at [536, 231] on button "Search" at bounding box center [563, 240] width 54 height 18
click at [213, 322] on section "Results Per Page: 10 25 50 100" at bounding box center [346, 338] width 488 height 34
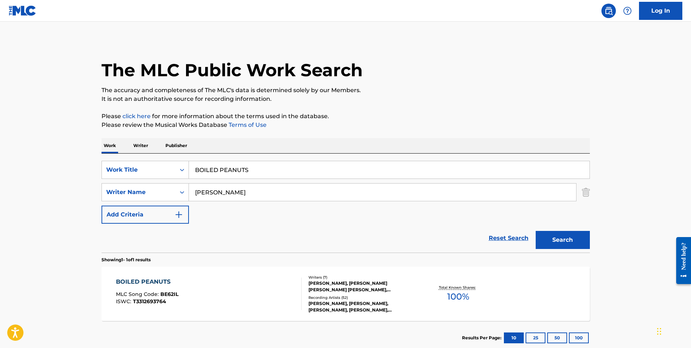
click at [228, 301] on div "BOILED PEANUTS MLC Song Code : BE62IL ISWC : T3312693764" at bounding box center [209, 293] width 186 height 33
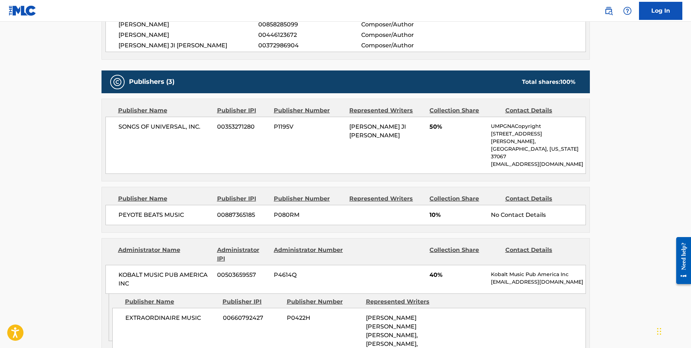
scroll to position [325, 0]
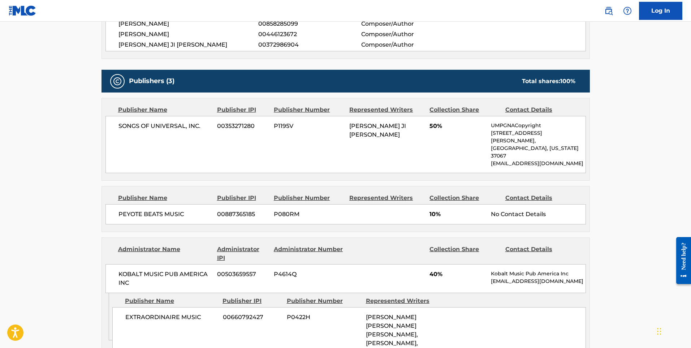
drag, startPoint x: 45, startPoint y: 225, endPoint x: 41, endPoint y: 230, distance: 6.4
click at [45, 225] on main "< Back to public search results Copy work link BOILED PEANUTS Work Detail Membe…" at bounding box center [345, 196] width 691 height 999
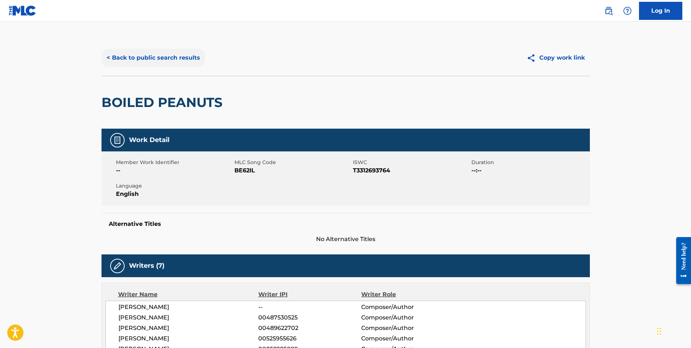
click at [169, 54] on button "< Back to public search results" at bounding box center [154, 58] width 104 height 18
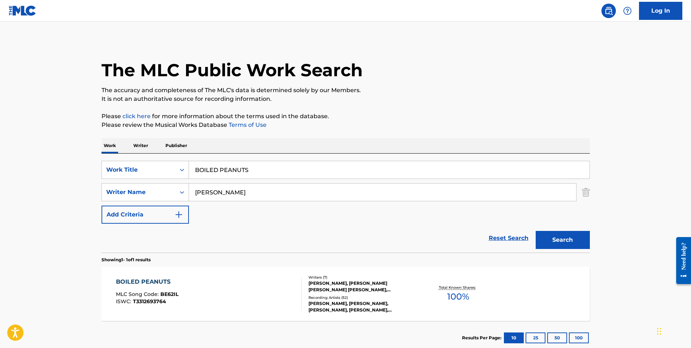
click at [232, 173] on input "BOILED PEANUTS" at bounding box center [389, 169] width 401 height 17
paste input "EVERLY HILL"
type input "BEVERLY HILLS"
click at [536, 231] on button "Search" at bounding box center [563, 240] width 54 height 18
click at [232, 298] on div "BEVERLY HILLS MLC Song Code : BE62IA ISWC :" at bounding box center [209, 293] width 186 height 33
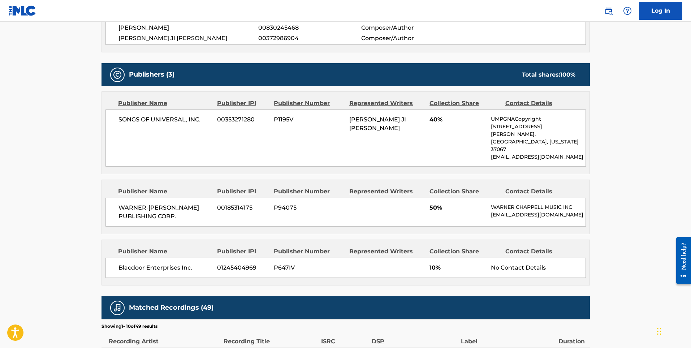
scroll to position [325, 0]
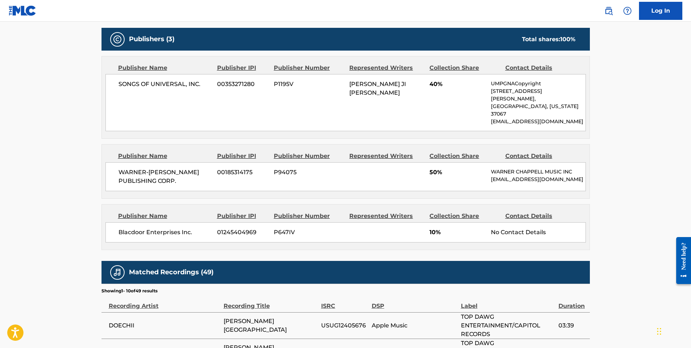
drag, startPoint x: 27, startPoint y: 192, endPoint x: 49, endPoint y: 197, distance: 22.3
click at [27, 192] on main "< Back to public search results Copy work link BEVERLY HILLS Work Detail Member…" at bounding box center [345, 143] width 691 height 892
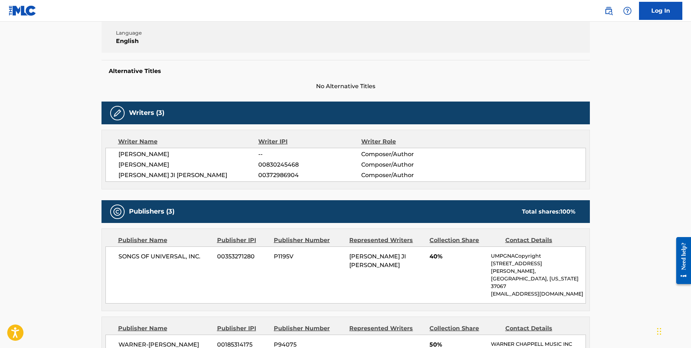
scroll to position [0, 0]
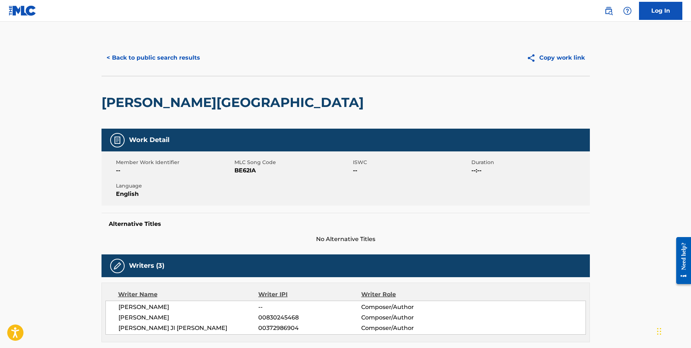
click at [145, 68] on div "< Back to public search results Copy work link" at bounding box center [346, 58] width 488 height 36
click at [146, 64] on button "< Back to public search results" at bounding box center [154, 58] width 104 height 18
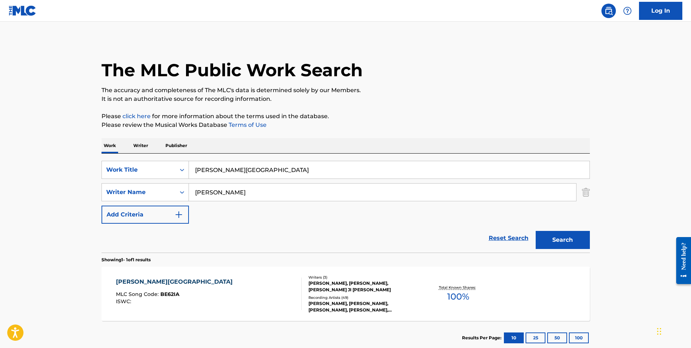
drag, startPoint x: 214, startPoint y: 169, endPoint x: 209, endPoint y: 169, distance: 4.7
click at [214, 170] on input "BEVERLY HILLS" at bounding box center [389, 169] width 401 height 17
paste input "ULLFROG"
type input "BULLFROG"
click at [536, 231] on button "Search" at bounding box center [563, 240] width 54 height 18
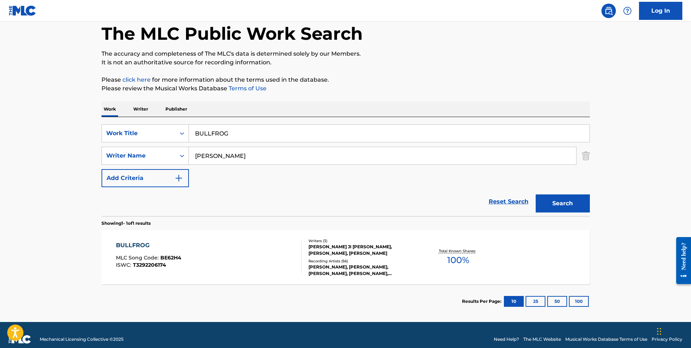
scroll to position [45, 0]
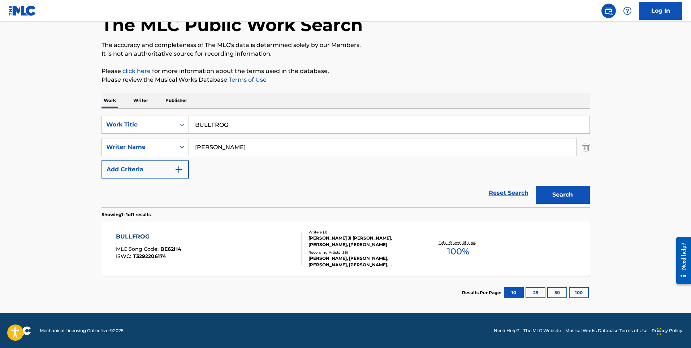
click at [245, 246] on div "BULLFROG MLC Song Code : BE62H4 ISWC : T3292206174" at bounding box center [209, 248] width 186 height 33
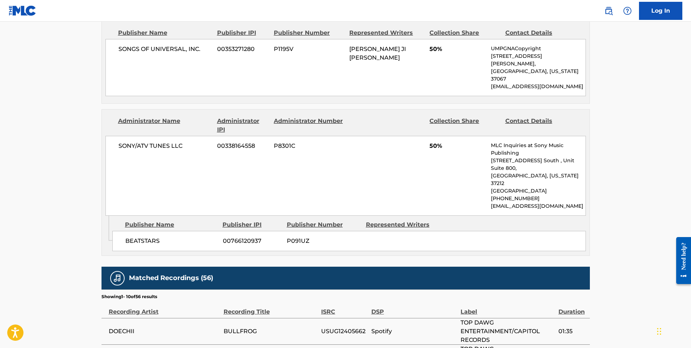
scroll to position [397, 0]
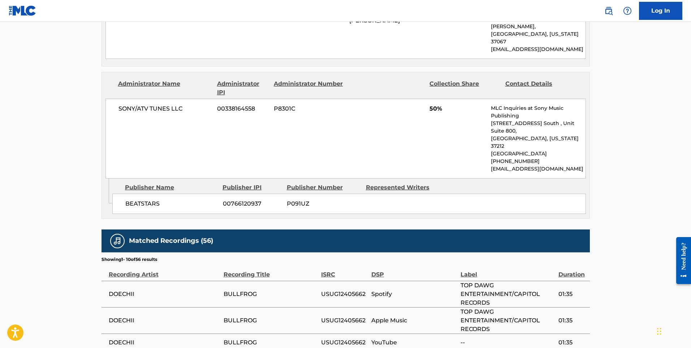
click at [27, 185] on main "< Back to public search results Copy work link BULLFROG Work Detail Member Work…" at bounding box center [345, 86] width 691 height 924
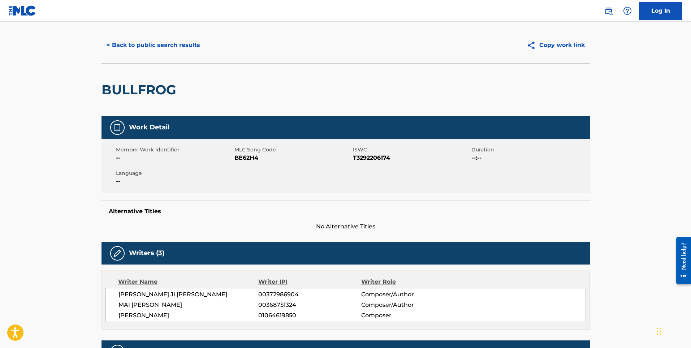
scroll to position [0, 0]
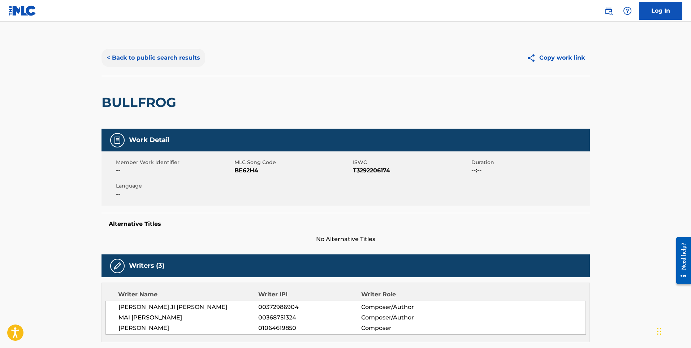
click at [171, 63] on button "< Back to public search results" at bounding box center [154, 58] width 104 height 18
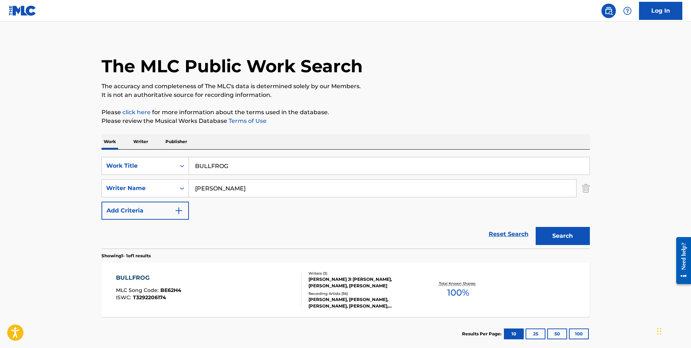
click at [241, 160] on input "BULLFROG" at bounding box center [389, 165] width 401 height 17
paste input "HIDE N SEEK"
type input "HIDE N SEEK"
click at [536, 227] on button "Search" at bounding box center [563, 236] width 54 height 18
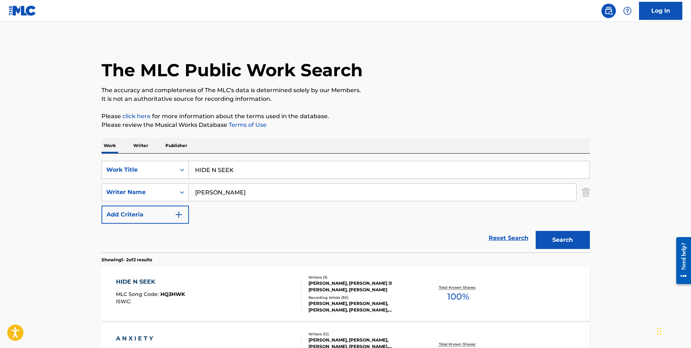
click at [223, 293] on div "HIDE N SEEK MLC Song Code : HQ3HWK ISWC :" at bounding box center [209, 293] width 186 height 33
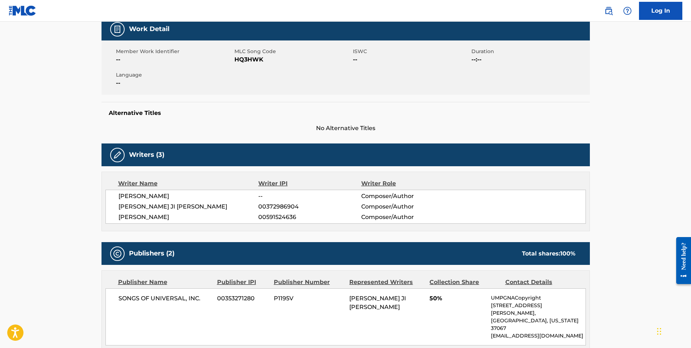
scroll to position [253, 0]
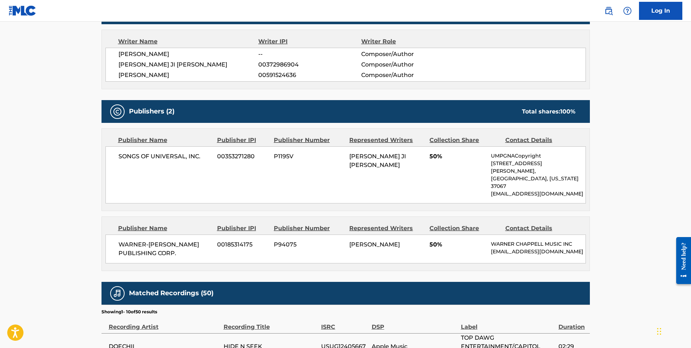
drag, startPoint x: 43, startPoint y: 173, endPoint x: 76, endPoint y: 149, distance: 41.2
click at [43, 173] on main "< Back to public search results Copy work link HIDE N SEEK Work Detail Member W…" at bounding box center [345, 185] width 691 height 832
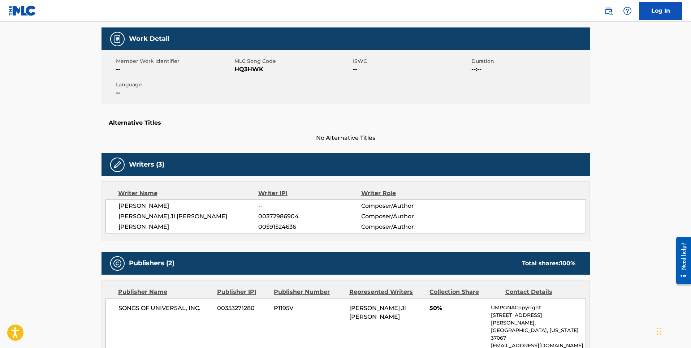
scroll to position [0, 0]
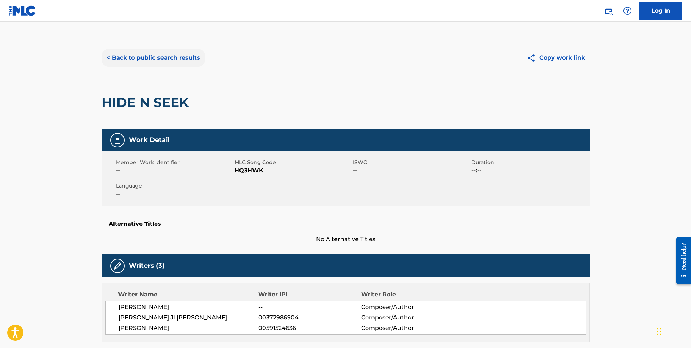
click at [177, 61] on button "< Back to public search results" at bounding box center [154, 58] width 104 height 18
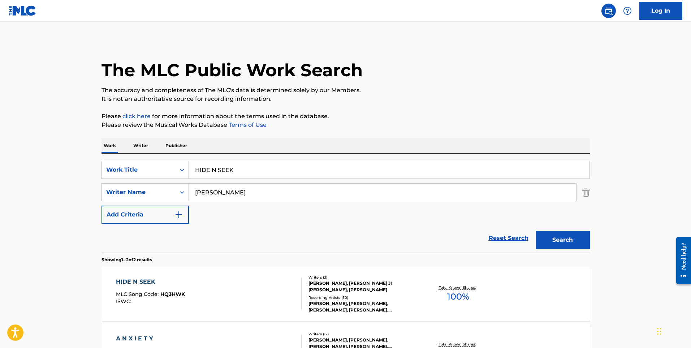
drag, startPoint x: 0, startPoint y: 130, endPoint x: 124, endPoint y: 113, distance: 124.7
click at [0, 130] on main "The MLC Public Work Search The accuracy and completeness of The MLC's data is d…" at bounding box center [345, 218] width 691 height 393
click at [273, 166] on input "HIDE N SEEK" at bounding box center [389, 169] width 401 height 17
paste input "SKIPP"
type input "SKIPP"
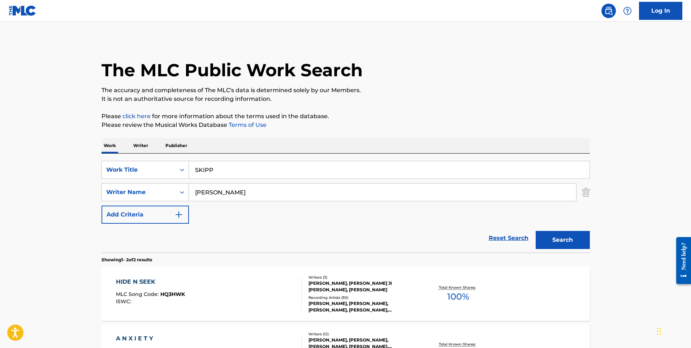
click at [536, 231] on button "Search" at bounding box center [563, 240] width 54 height 18
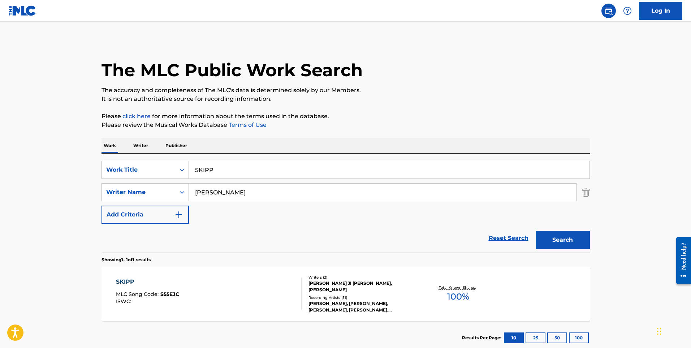
click at [239, 297] on div "SKIPP MLC Song Code : S55EJC ISWC :" at bounding box center [209, 293] width 186 height 33
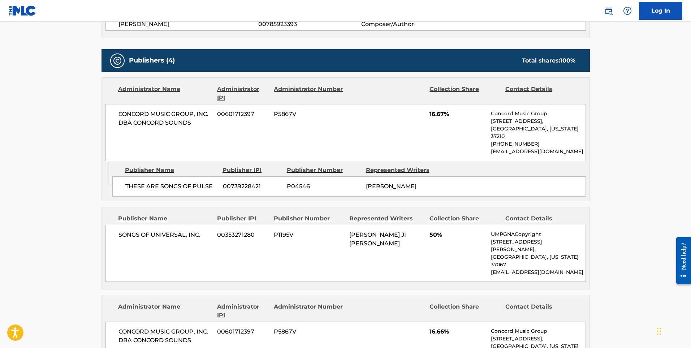
scroll to position [289, 0]
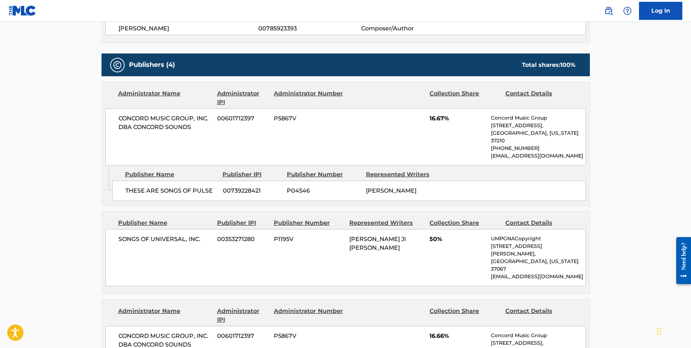
drag, startPoint x: 18, startPoint y: 209, endPoint x: 21, endPoint y: 206, distance: 4.1
click at [18, 209] on main "< Back to public search results Copy work link SKIPP Work Detail Member Work Id…" at bounding box center [345, 308] width 691 height 1150
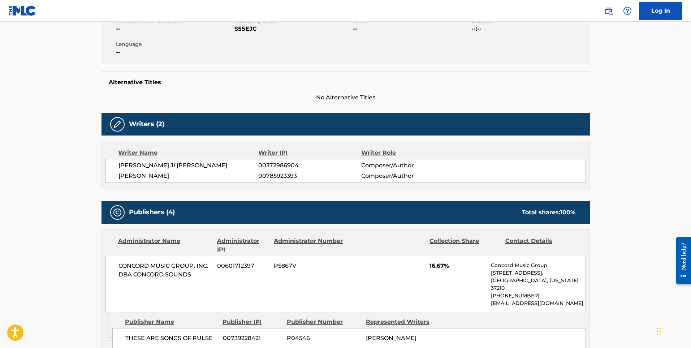
scroll to position [0, 0]
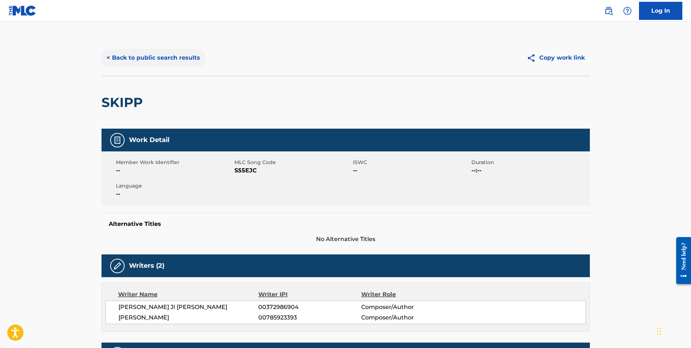
click at [159, 52] on button "< Back to public search results" at bounding box center [154, 58] width 104 height 18
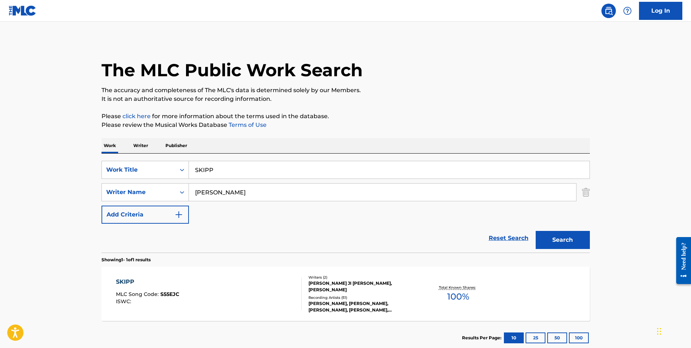
click at [145, 148] on p "Writer" at bounding box center [140, 145] width 19 height 15
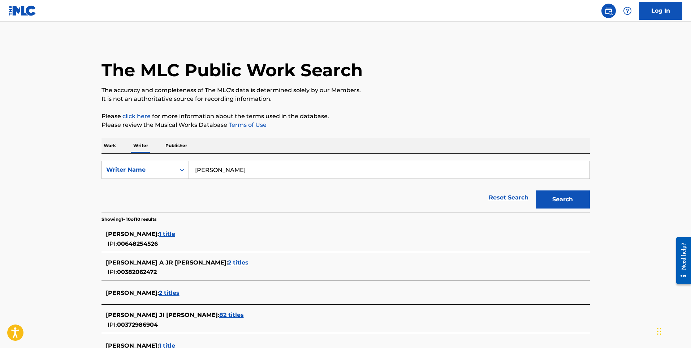
click at [212, 172] on input "Hickmon" at bounding box center [389, 169] width 401 height 17
paste input "Nicholas Mira"
click at [536, 190] on button "Search" at bounding box center [563, 199] width 54 height 18
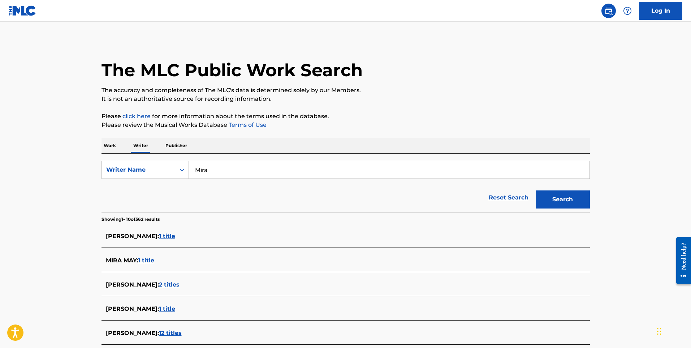
drag, startPoint x: 233, startPoint y: 169, endPoint x: 92, endPoint y: 151, distance: 141.4
click at [93, 151] on div "The MLC Public Work Search The accuracy and completeness of The MLC's data is d…" at bounding box center [346, 275] width 506 height 471
paste input "Nicholas Mira"
click at [536, 190] on button "Search" at bounding box center [563, 199] width 54 height 18
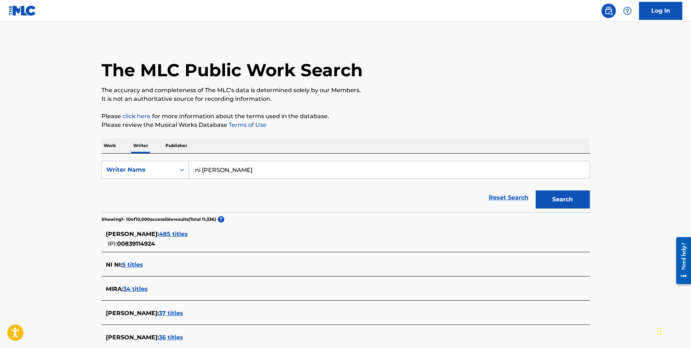
click at [220, 169] on input "ni Nicholas Mira" at bounding box center [389, 169] width 401 height 17
click at [536, 190] on button "Search" at bounding box center [563, 199] width 54 height 18
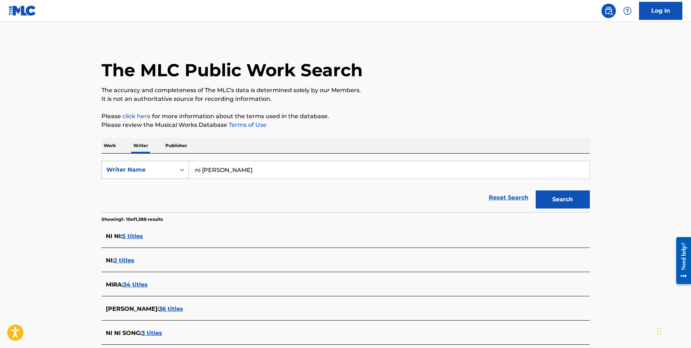
drag, startPoint x: 202, startPoint y: 171, endPoint x: 152, endPoint y: 170, distance: 50.2
click at [152, 170] on div "SearchWithCriteria833f5f67-0460-4998-a8df-e037da19a563 Writer Name ni Mira" at bounding box center [346, 170] width 488 height 18
paste input "Nicholas Mira"
type input "Nicholas Mira"
click at [536, 190] on button "Search" at bounding box center [563, 199] width 54 height 18
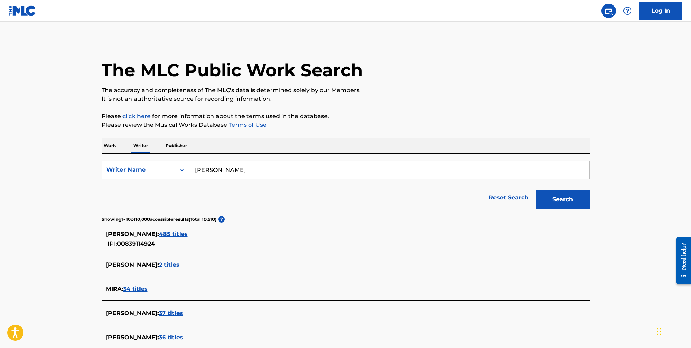
click at [176, 232] on span "485 titles" at bounding box center [173, 233] width 29 height 7
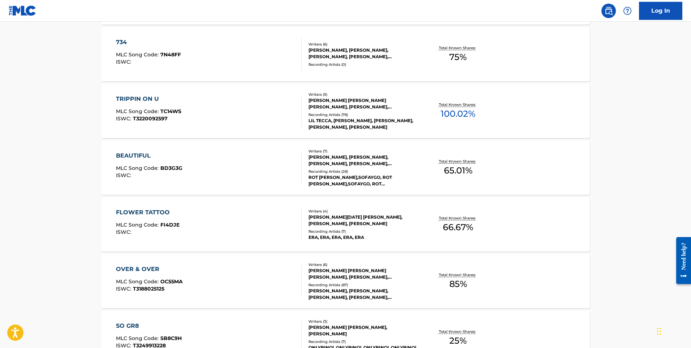
scroll to position [536, 0]
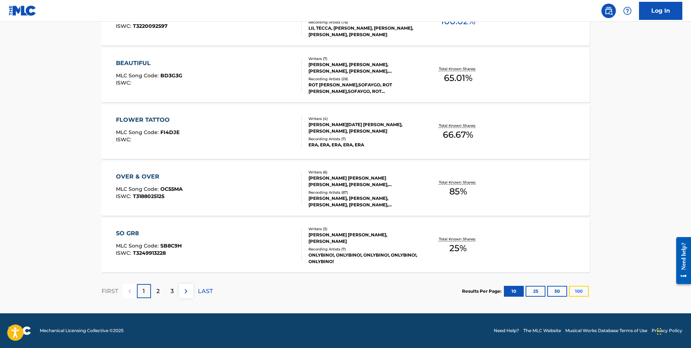
click at [587, 294] on button "100" at bounding box center [579, 291] width 20 height 11
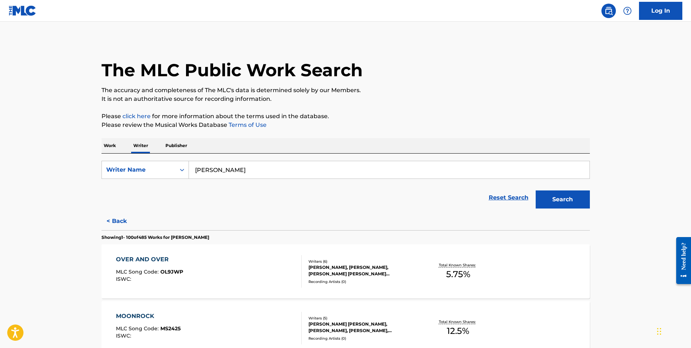
drag, startPoint x: 15, startPoint y: 120, endPoint x: 142, endPoint y: 65, distance: 138.5
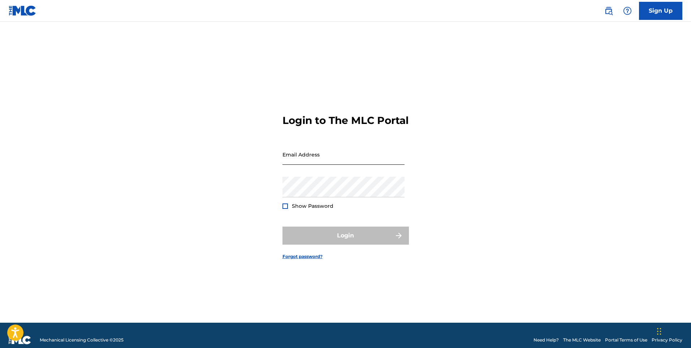
click at [313, 165] on input "Email Address" at bounding box center [343, 154] width 122 height 21
type input "isaacstonberg@gmail.com"
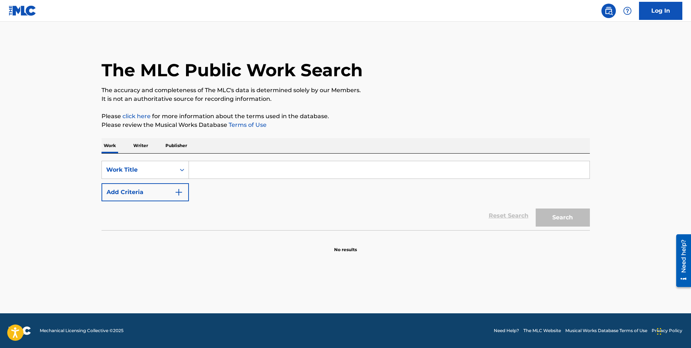
click at [153, 145] on div "Work Writer Publisher" at bounding box center [346, 145] width 488 height 15
click at [150, 145] on div "Work Writer Publisher" at bounding box center [346, 145] width 488 height 15
click at [146, 147] on p "Writer" at bounding box center [140, 145] width 19 height 15
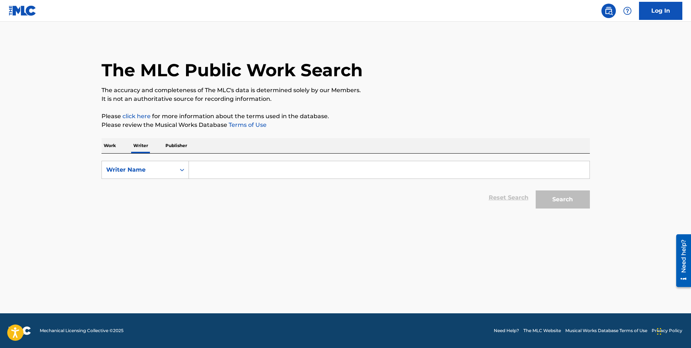
click at [243, 181] on form "SearchWithCriteriacceb9246-b8f7-4e5b-ae81-c446b9555853 Writer Name Reset Search…" at bounding box center [346, 186] width 488 height 51
click at [242, 170] on input "Search Form" at bounding box center [389, 169] width 401 height 17
paste input "CHAUNCEY ALEXANDER HOLLIS"
type input "CHAUNCEY ALEXANDER HOLLIS"
click at [536, 190] on button "Search" at bounding box center [563, 199] width 54 height 18
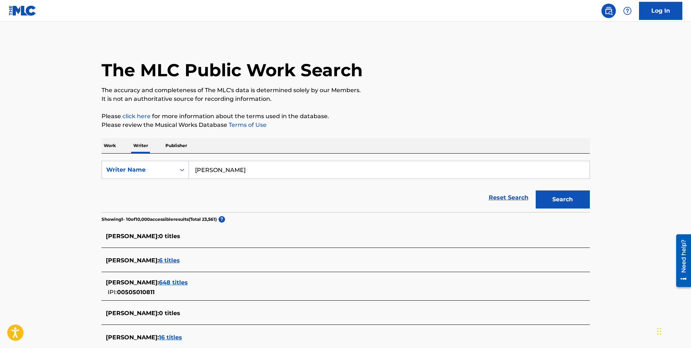
click at [180, 259] on span "6 titles" at bounding box center [169, 260] width 21 height 7
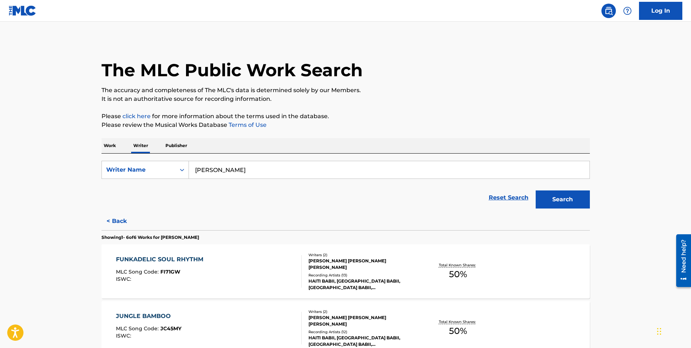
click at [216, 265] on div "FUNKADELIC SOUL RHYTHM MLC Song Code : FI71GW ISWC :" at bounding box center [209, 271] width 186 height 33
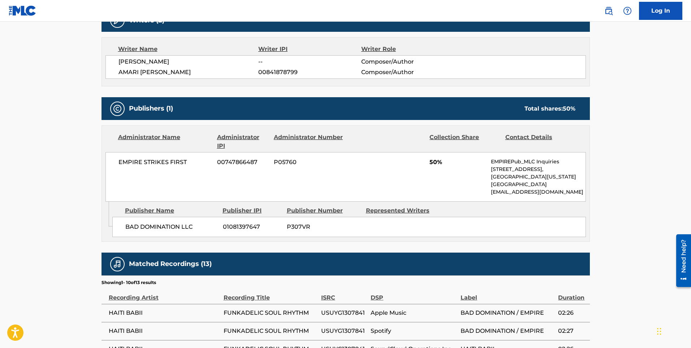
scroll to position [181, 0]
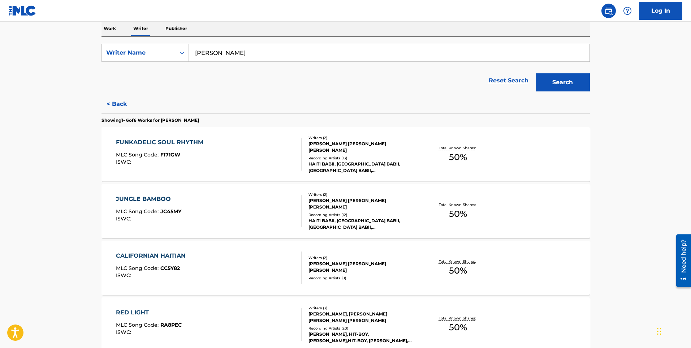
scroll to position [217, 0]
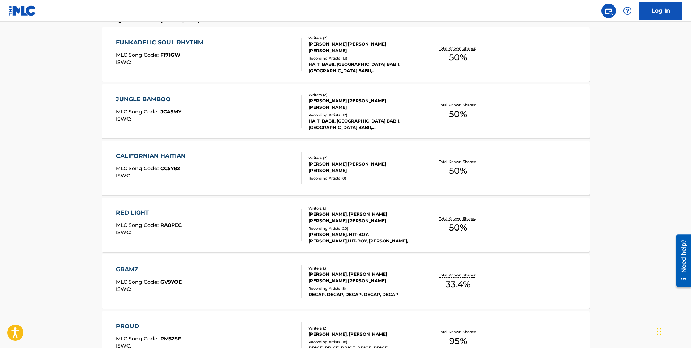
click at [228, 226] on div "RED LIGHT MLC Song Code : RA8PEC ISWC :" at bounding box center [209, 224] width 186 height 33
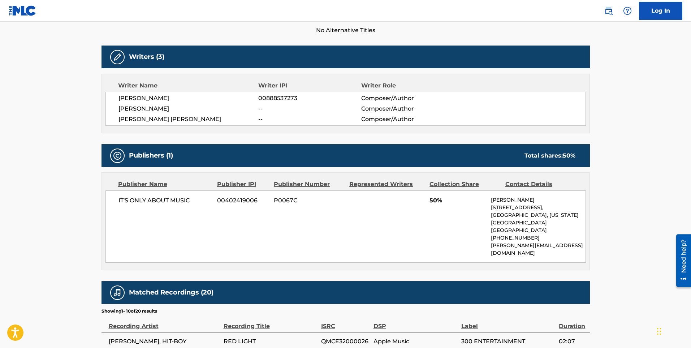
scroll to position [217, 0]
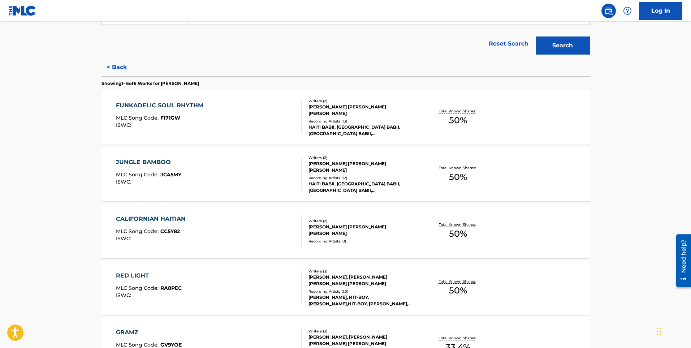
scroll to position [306, 0]
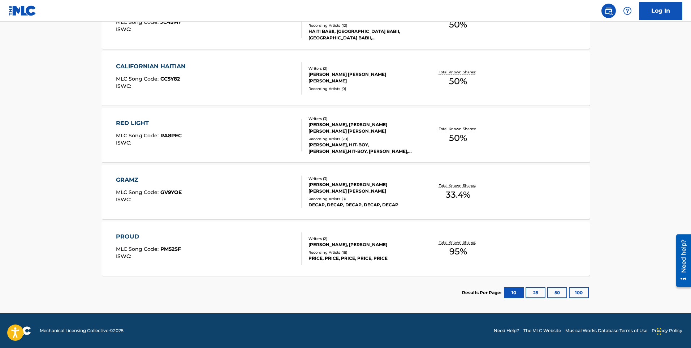
click at [261, 247] on div "PROUD MLC Song Code : PM52SF ISWC :" at bounding box center [209, 248] width 186 height 33
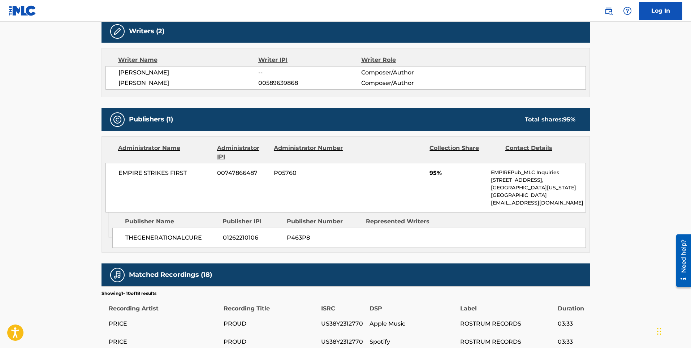
scroll to position [217, 0]
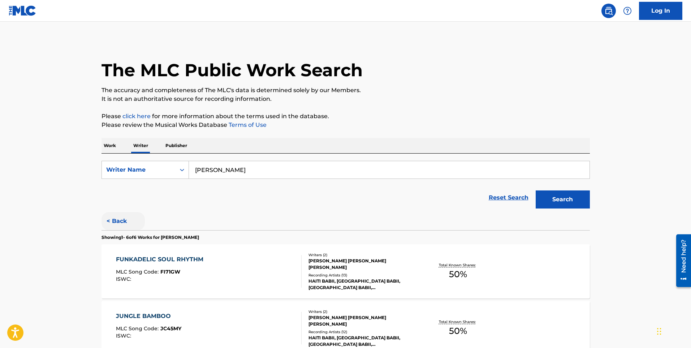
click at [121, 214] on button "< Back" at bounding box center [123, 221] width 43 height 18
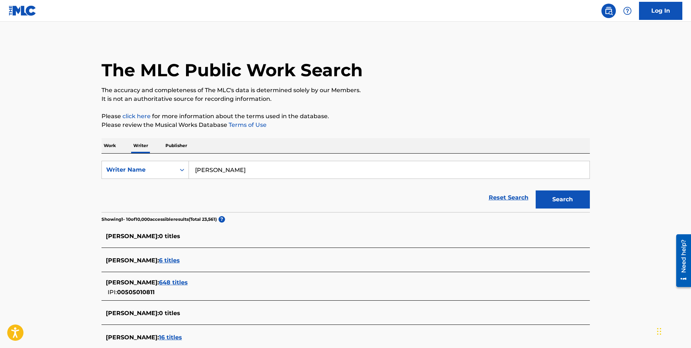
click at [218, 286] on div "CHAUNCEY ALEXANDER HOLLIS : 648 titles" at bounding box center [336, 282] width 461 height 9
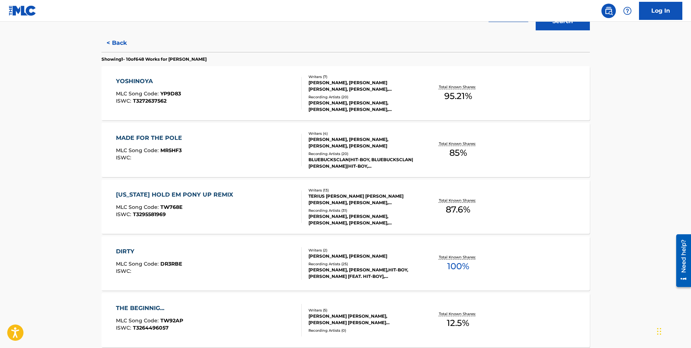
scroll to position [181, 0]
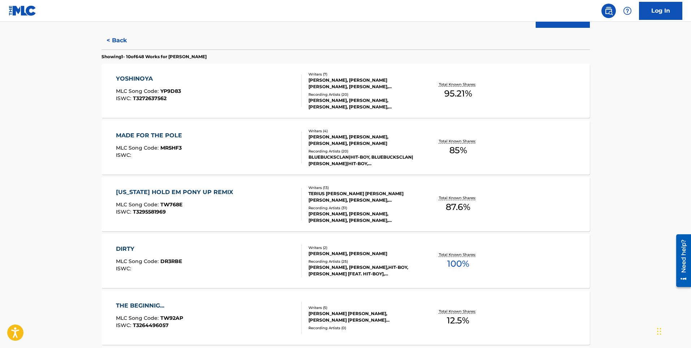
click at [222, 204] on div "TEXAS HOLD EM PONY UP REMIX MLC Song Code : TW768E ISWC : T3295581969" at bounding box center [209, 204] width 186 height 33
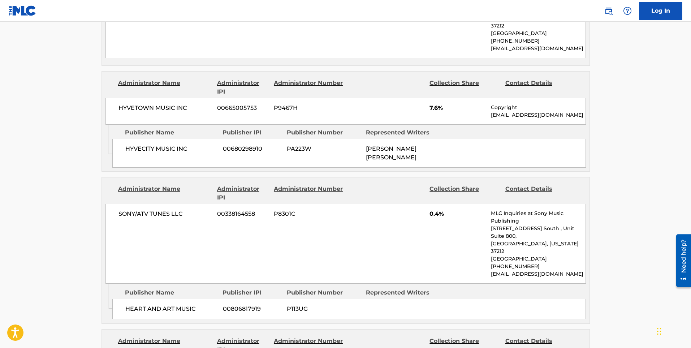
scroll to position [304, 0]
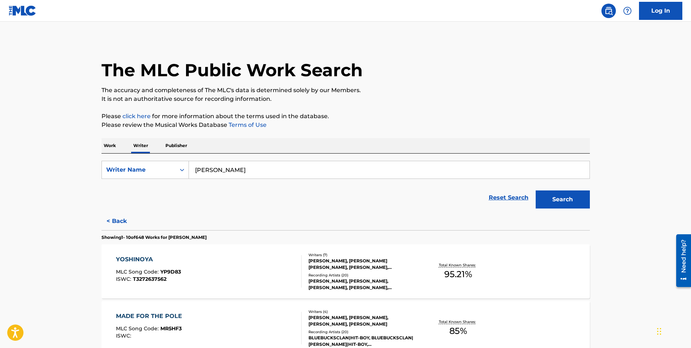
click at [161, 264] on div "YOSHINOYA MLC Song Code : YP9D83 ISWC : T3272637562" at bounding box center [148, 271] width 65 height 33
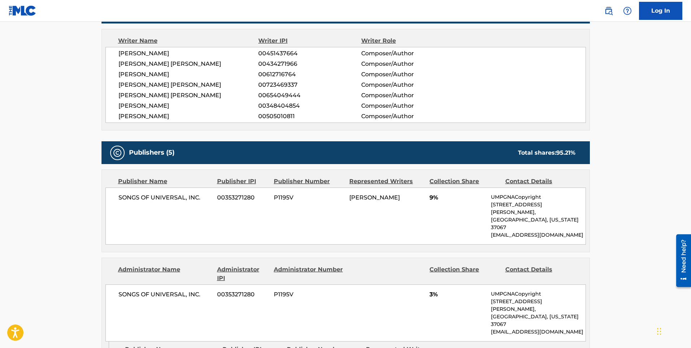
scroll to position [217, 0]
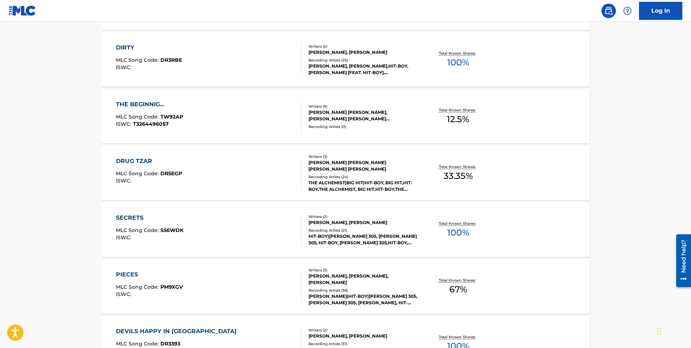
scroll to position [470, 0]
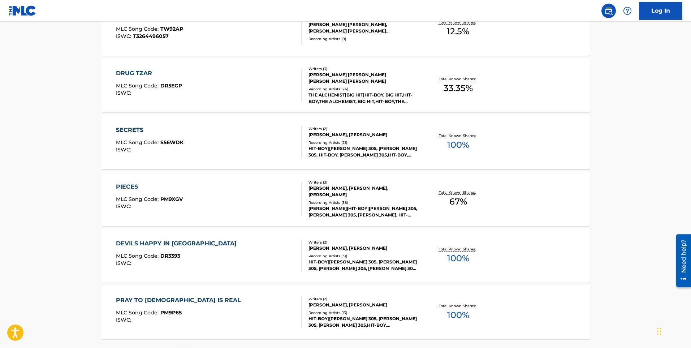
click at [237, 238] on div "DEVILS HAPPY IN LA MLC Song Code : DR3393 ISWC : Writers ( 2 ) CHAUNCEY ALEXAND…" at bounding box center [346, 255] width 488 height 54
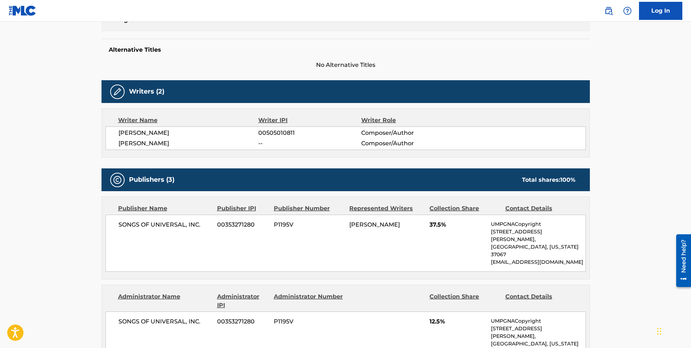
scroll to position [253, 0]
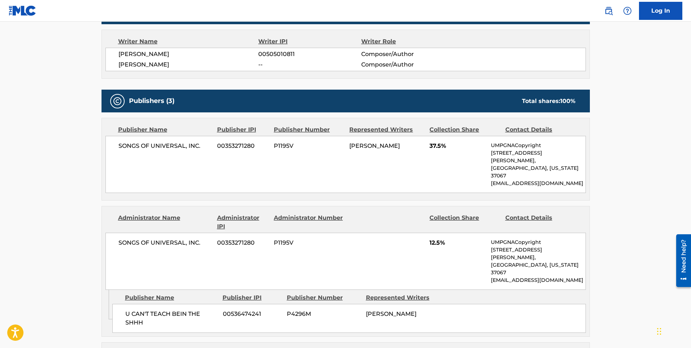
drag, startPoint x: 380, startPoint y: 157, endPoint x: 350, endPoint y: 145, distance: 32.5
click at [350, 145] on div "CHAUNCEY ALEXANDER HOLLIS" at bounding box center [386, 146] width 75 height 9
copy span "CHAUNCEY ALEXANDER HOLLIS"
drag, startPoint x: 9, startPoint y: 153, endPoint x: 16, endPoint y: 155, distance: 6.9
click at [9, 153] on main "< Back to public search results Copy work link DEVILS HAPPY IN LA Work Detail M…" at bounding box center [345, 222] width 691 height 906
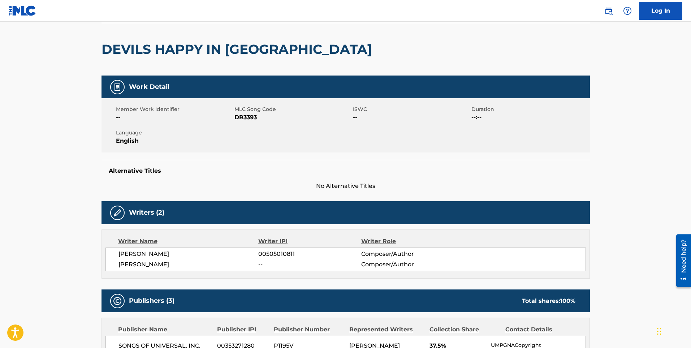
scroll to position [0, 0]
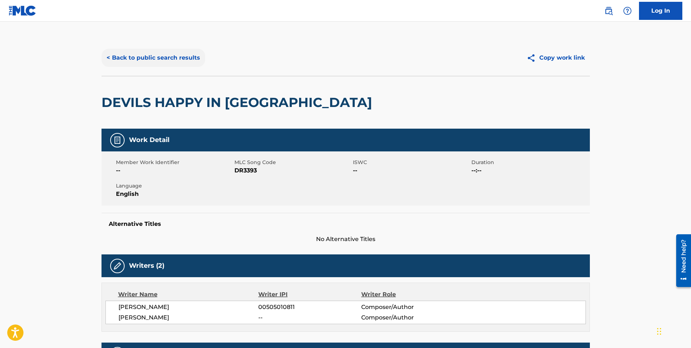
click at [157, 55] on button "< Back to public search results" at bounding box center [154, 58] width 104 height 18
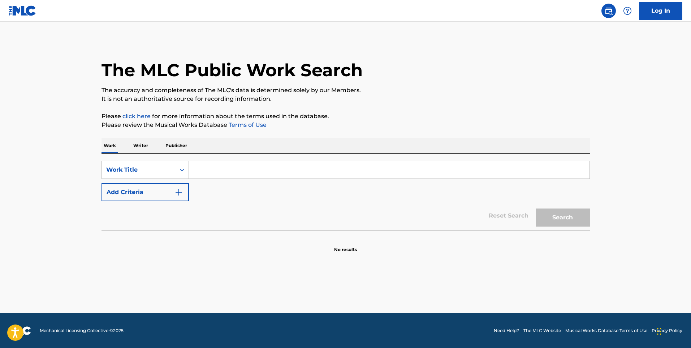
click at [196, 176] on input "Search Form" at bounding box center [389, 169] width 401 height 17
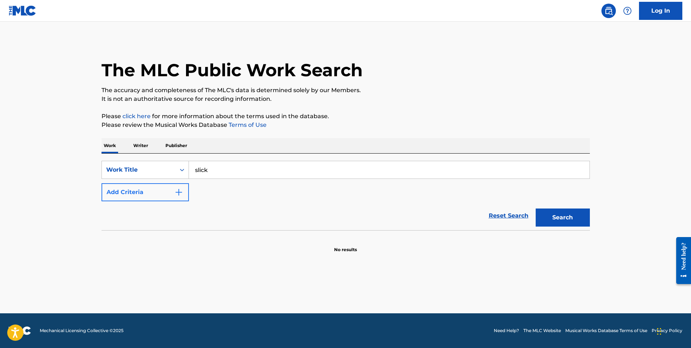
type input "slick"
click at [181, 191] on img "Search Form" at bounding box center [178, 192] width 9 height 9
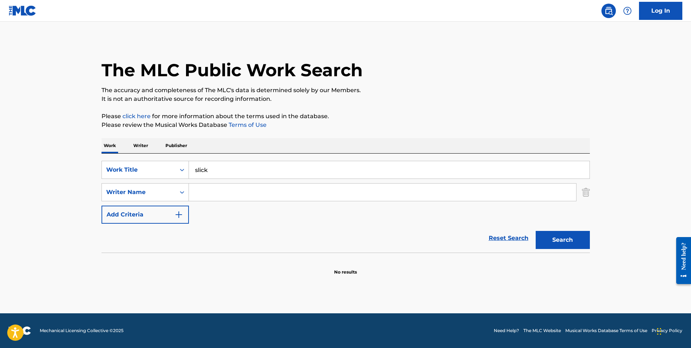
click at [211, 193] on input "Search Form" at bounding box center [382, 191] width 387 height 17
type input "[PERSON_NAME]"
click at [536, 231] on button "Search" at bounding box center [563, 240] width 54 height 18
drag, startPoint x: 229, startPoint y: 172, endPoint x: 146, endPoint y: 170, distance: 83.5
click at [169, 176] on div "SearchWithCriteriad63aedae-6310-4802-bebd-37d334e627aa Work Title slick" at bounding box center [346, 170] width 488 height 18
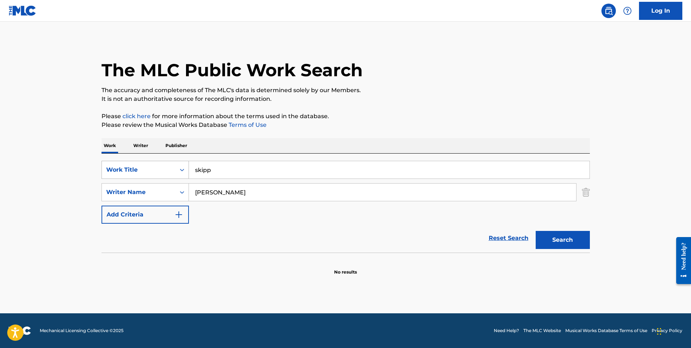
type input "skipp"
click at [536, 231] on button "Search" at bounding box center [563, 240] width 54 height 18
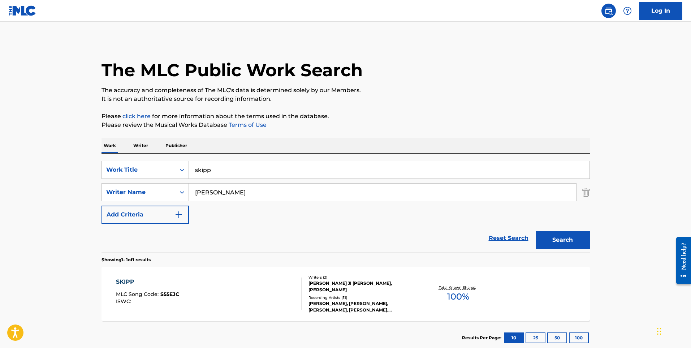
click at [220, 295] on div "SKIPP MLC Song Code : S55EJC ISWC :" at bounding box center [209, 293] width 186 height 33
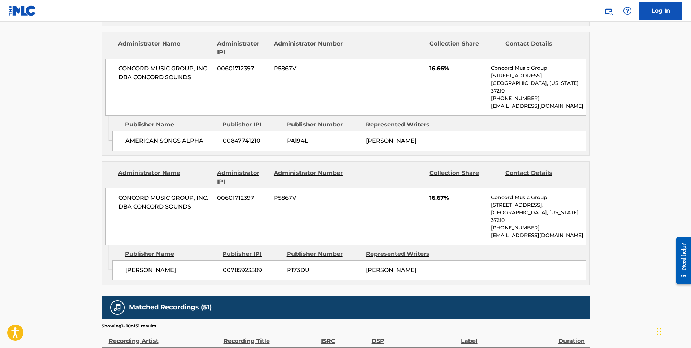
scroll to position [578, 0]
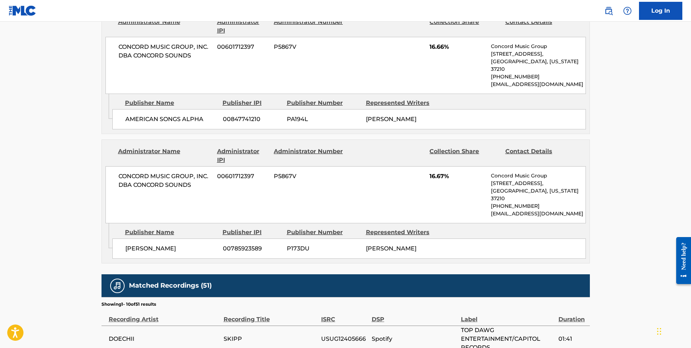
click at [620, 201] on main "< Back to public search results Copy work link SKIPP Work Detail Member Work Id…" at bounding box center [345, 19] width 691 height 1150
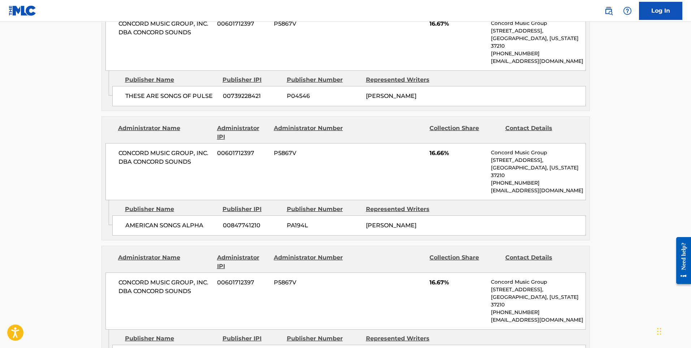
scroll to position [470, 0]
